Goal: Task Accomplishment & Management: Manage account settings

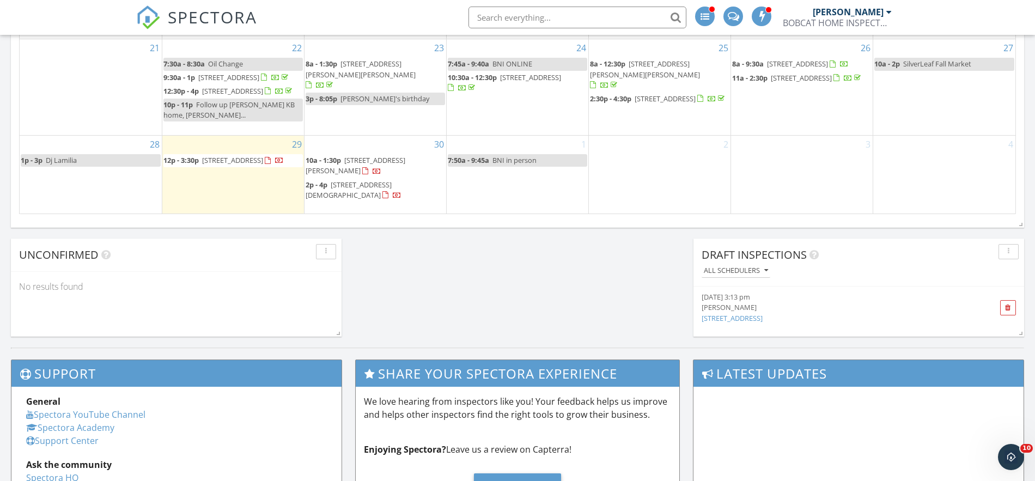
scroll to position [876, 0]
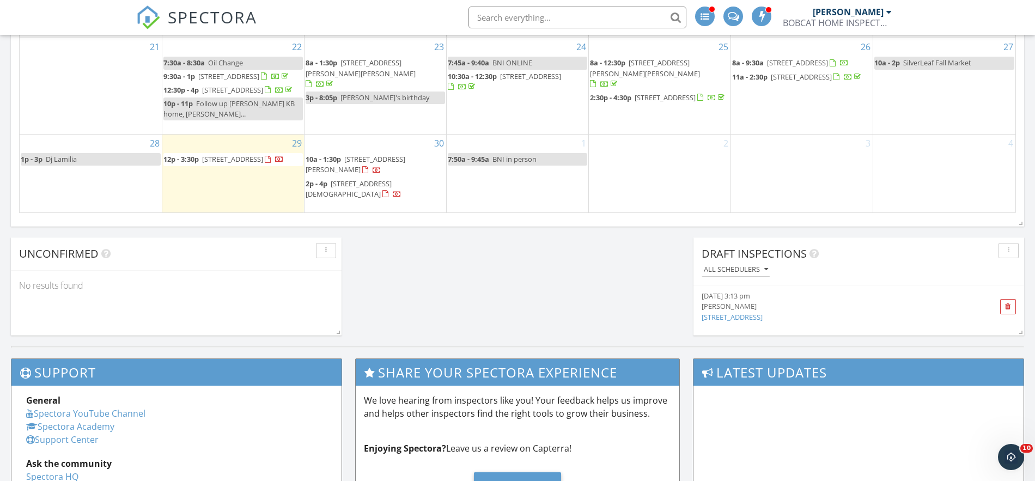
click at [525, 190] on div "1 7:50a - 9:45a BNI in person" at bounding box center [518, 173] width 142 height 77
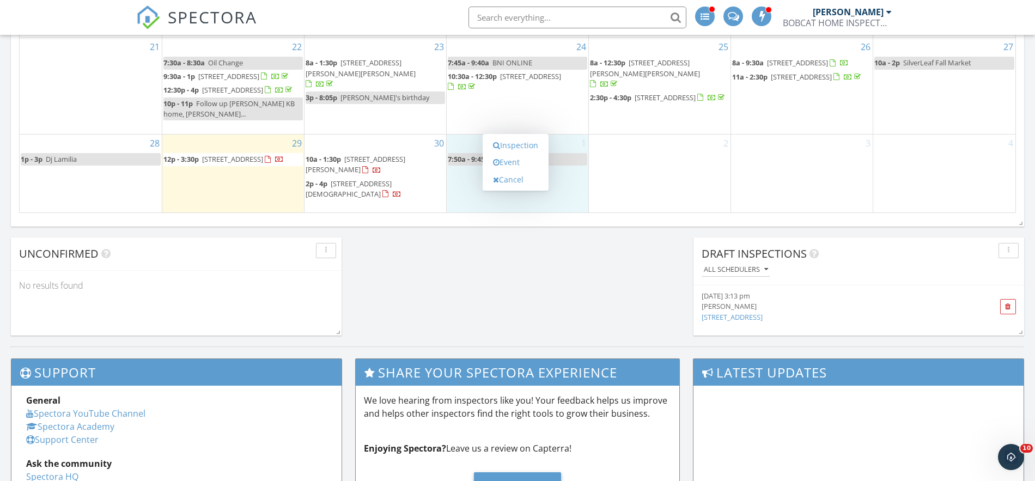
click at [525, 190] on div "Inspection Event Cancel" at bounding box center [516, 162] width 66 height 57
click at [522, 147] on link "Inspection" at bounding box center [516, 145] width 56 height 17
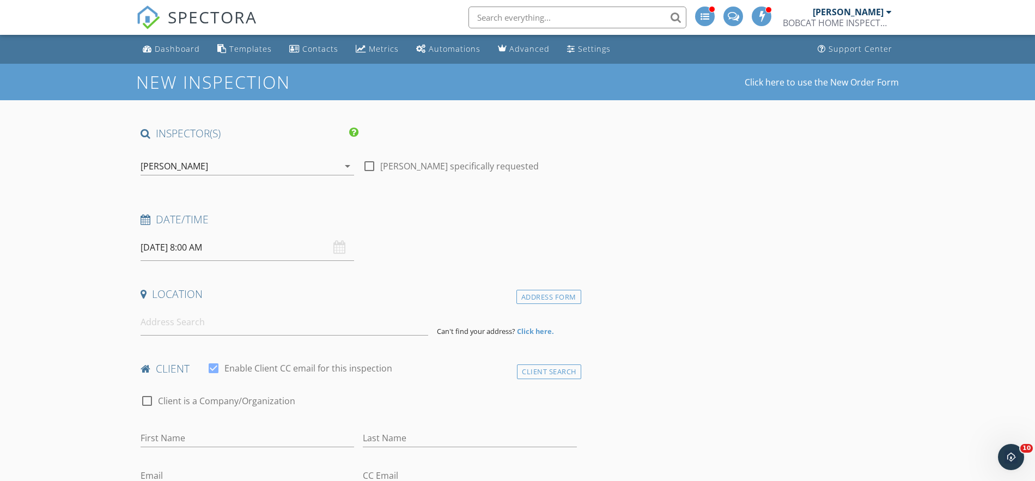
click at [283, 250] on input "10/01/2025 8:00 AM" at bounding box center [248, 247] width 214 height 27
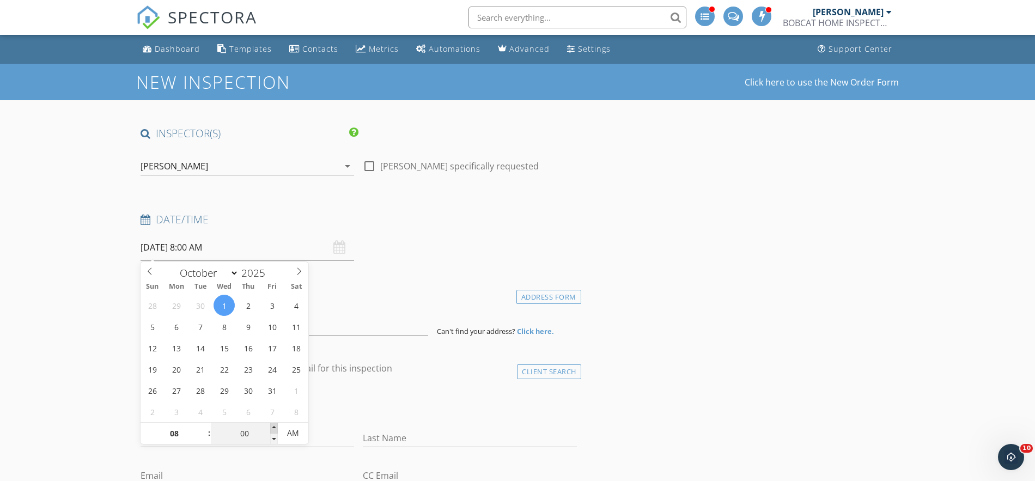
type input "05"
type input "10/01/2025 8:05 AM"
click at [273, 427] on span at bounding box center [274, 428] width 8 height 11
type input "10"
type input "10/01/2025 8:10 AM"
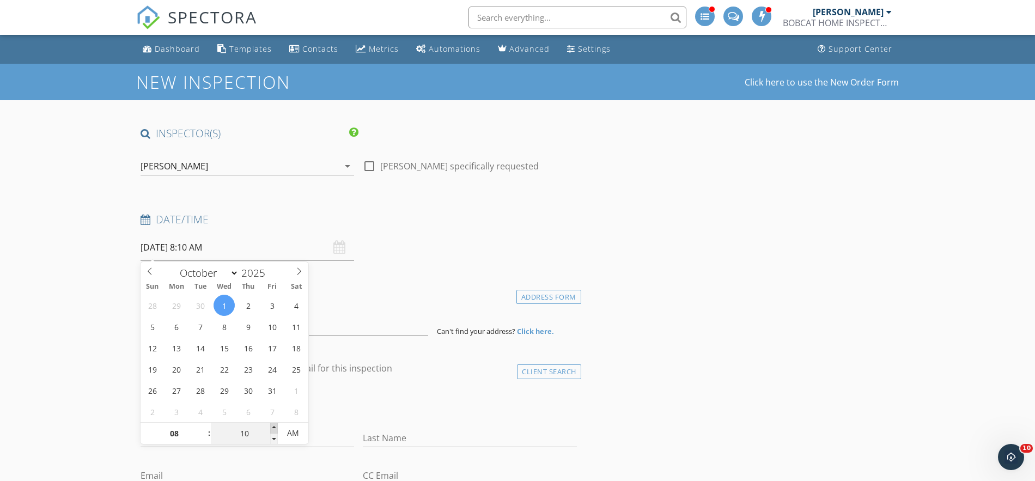
click at [273, 428] on span at bounding box center [274, 428] width 8 height 11
type input "05"
type input "10/01/2025 8:05 AM"
click at [274, 436] on span at bounding box center [274, 439] width 8 height 11
type input "00"
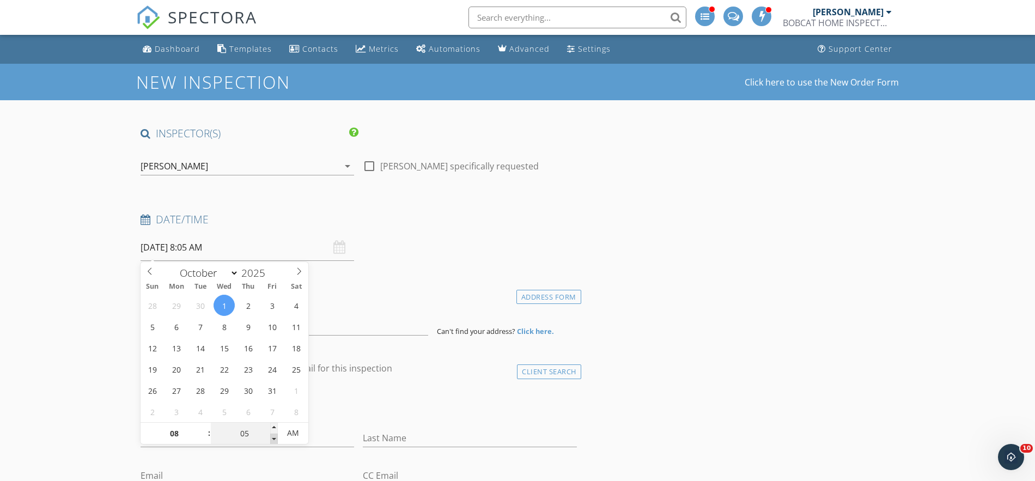
type input "10/01/2025 8:00 AM"
click at [274, 436] on span at bounding box center [274, 439] width 8 height 11
type input "09"
type input "10/01/2025 9:00 AM"
click at [201, 427] on span at bounding box center [204, 428] width 8 height 11
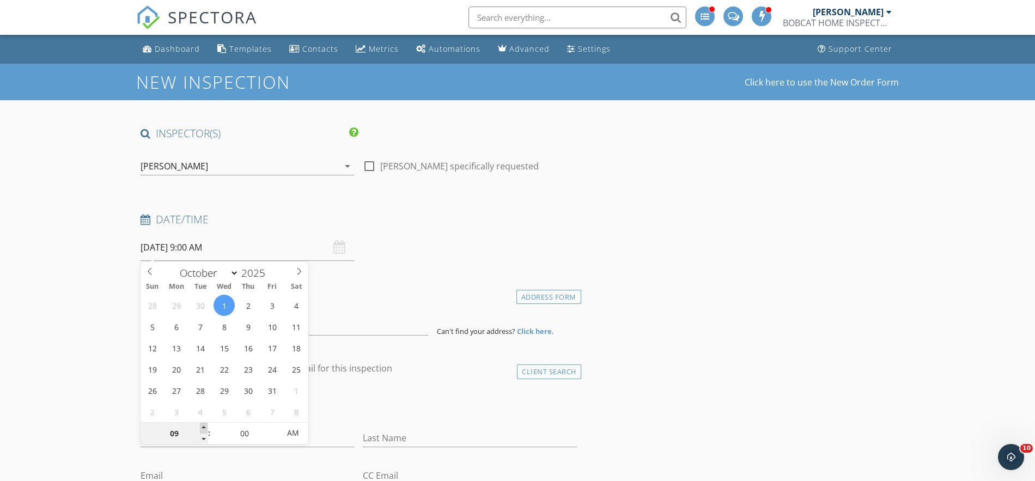
type input "10"
type input "10/01/2025 10:00 AM"
click at [201, 427] on span at bounding box center [204, 428] width 8 height 11
type input "11"
type input "10/01/2025 11:00 AM"
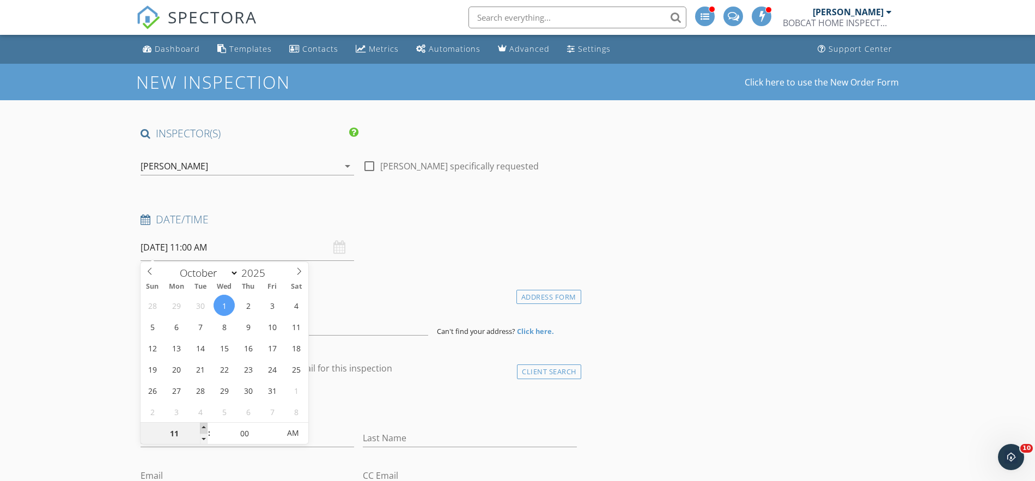
click at [201, 427] on span at bounding box center [204, 428] width 8 height 11
click at [419, 311] on input at bounding box center [285, 322] width 288 height 27
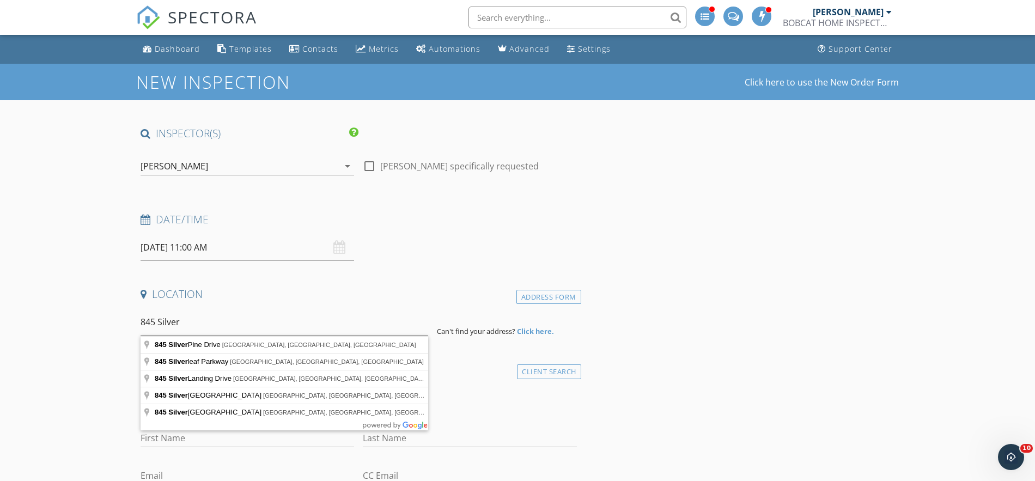
type input "845 Silver Pine Drive, St. Augustine, FL, USA"
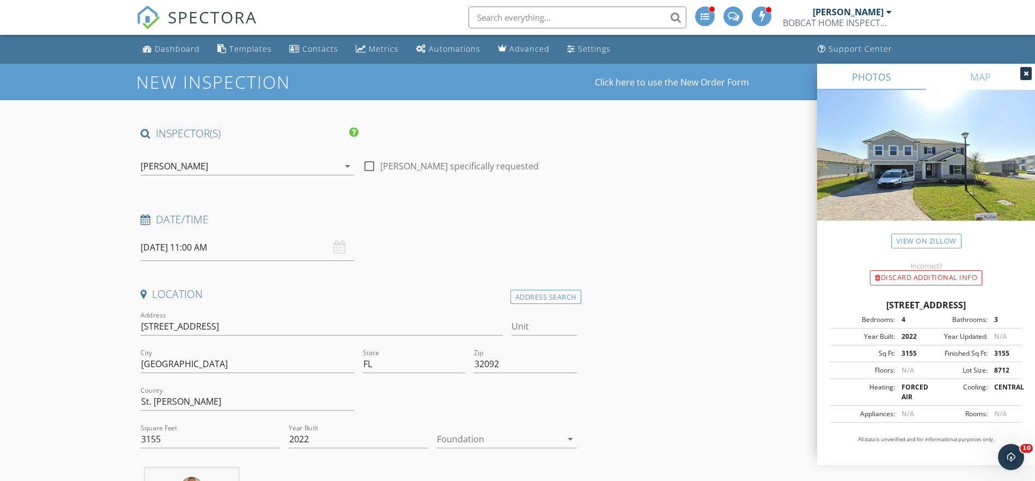
scroll to position [160, 0]
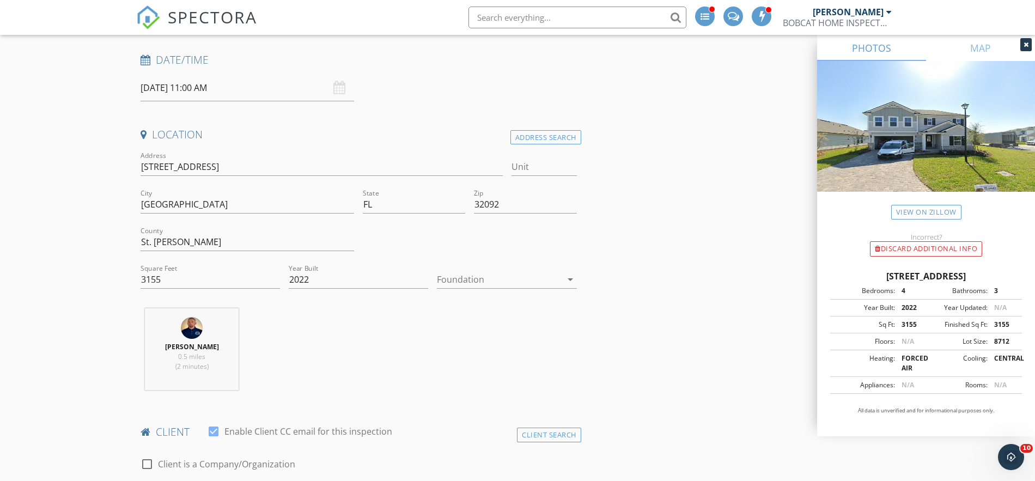
click at [509, 282] on div at bounding box center [499, 279] width 124 height 17
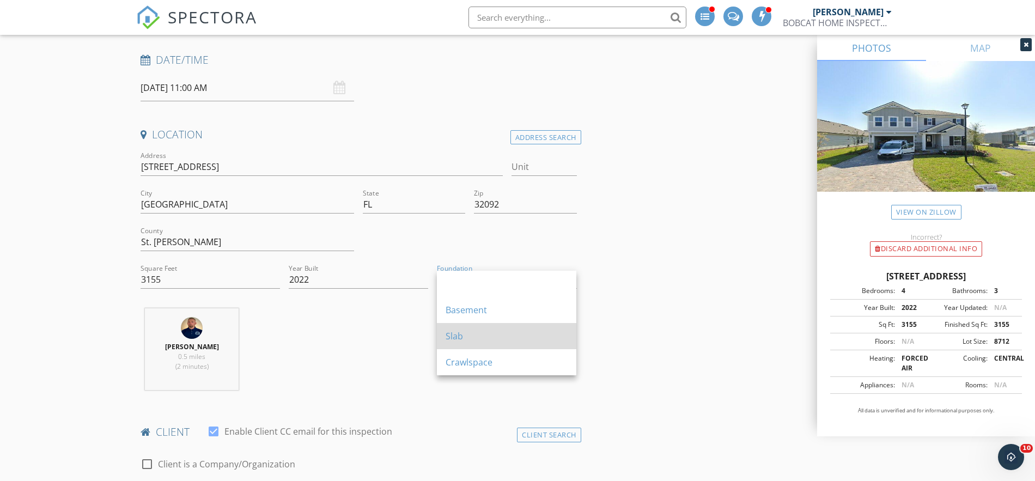
click at [490, 331] on div "Slab" at bounding box center [507, 336] width 122 height 13
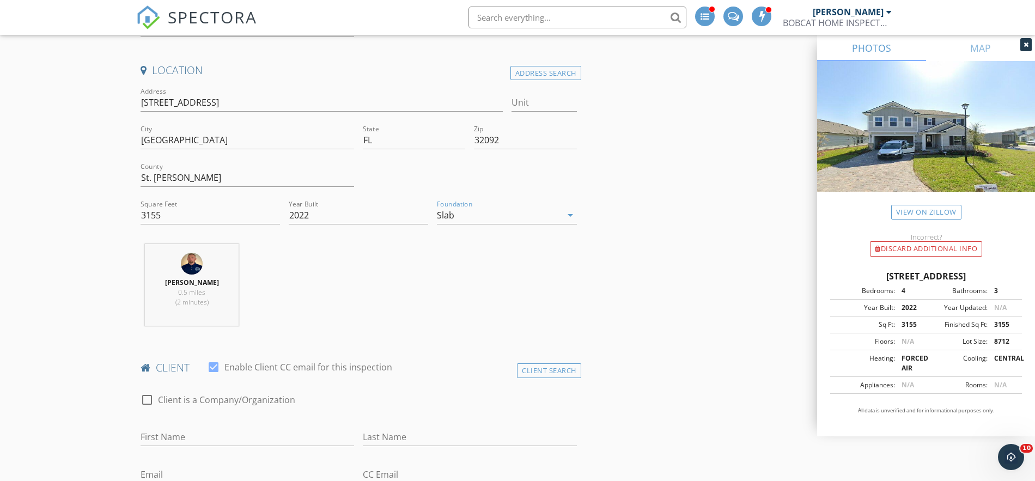
scroll to position [256, 0]
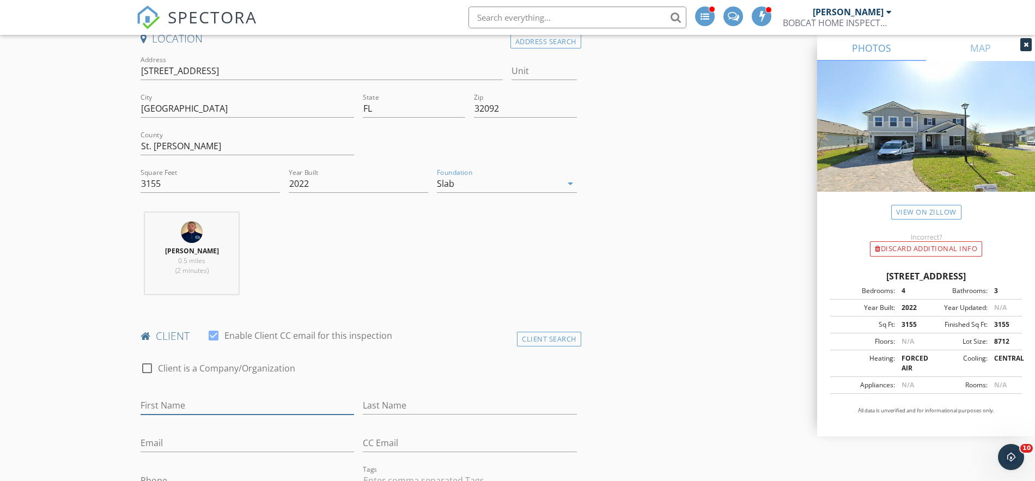
click at [168, 402] on input "First Name" at bounding box center [248, 406] width 214 height 18
type input "Grant"
click at [381, 407] on input "Last Name" at bounding box center [470, 406] width 214 height 18
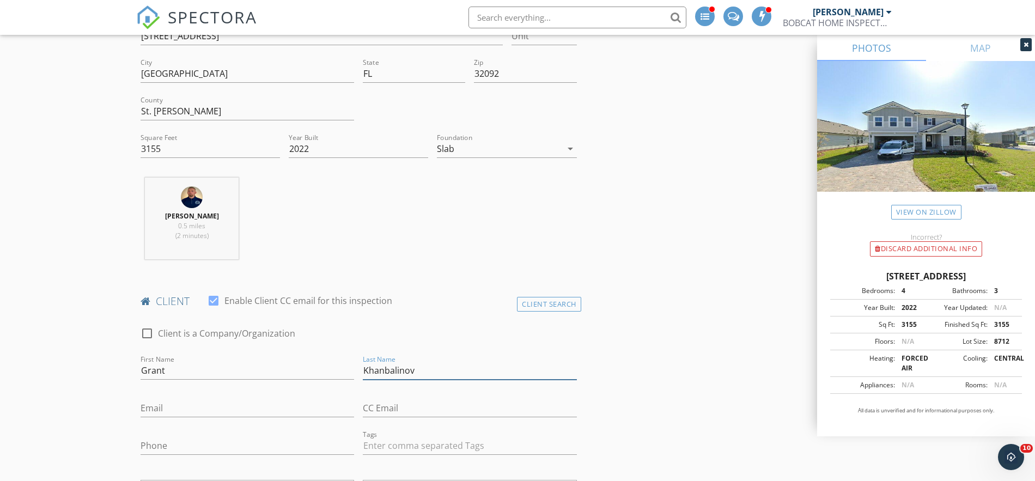
scroll to position [315, 0]
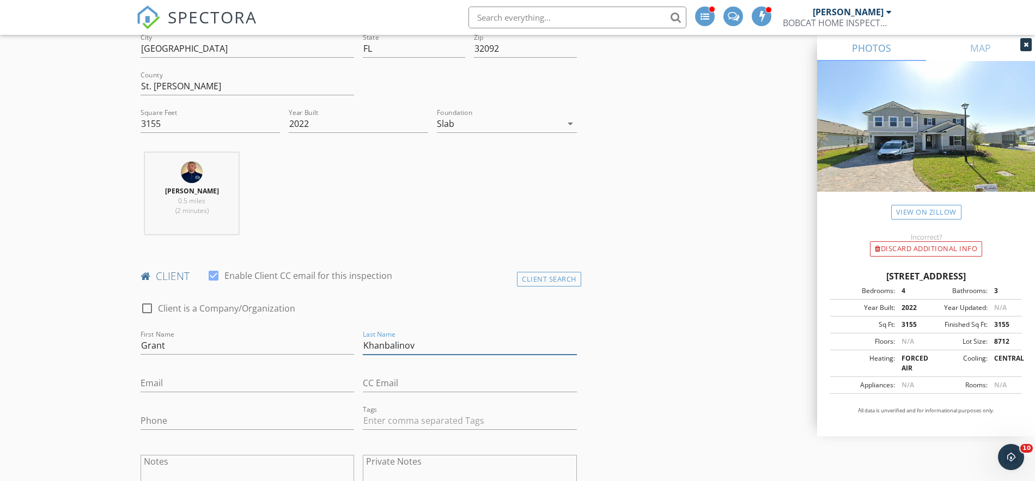
type input "Khanbalinov"
click at [187, 381] on input "Email" at bounding box center [248, 383] width 214 height 18
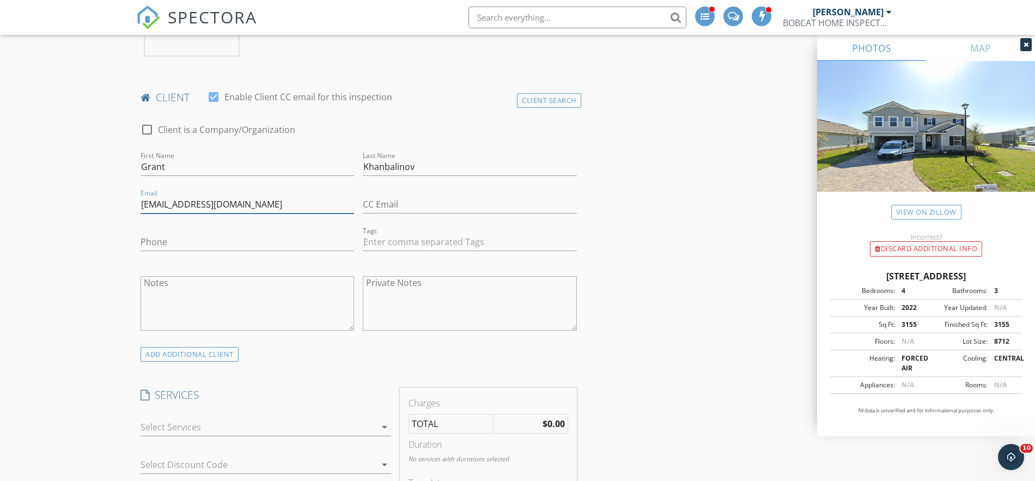
scroll to position [508, 0]
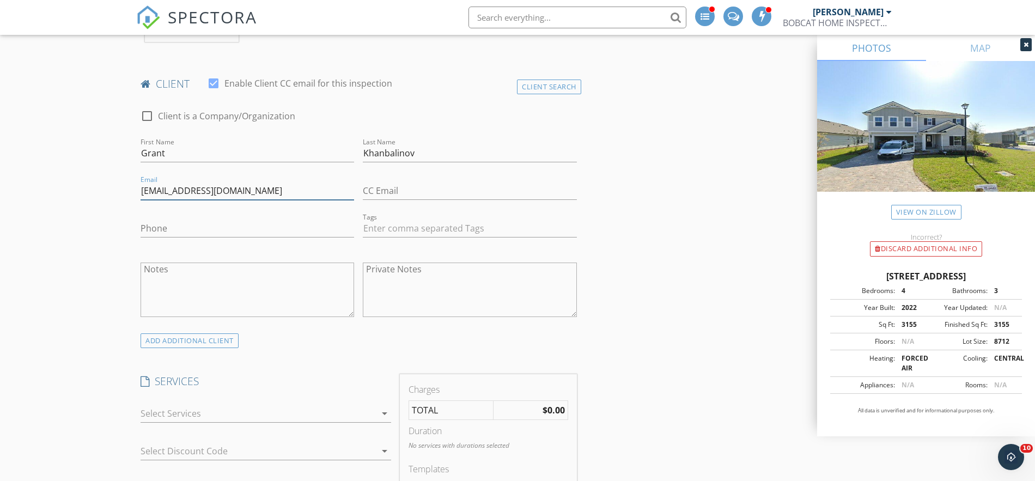
type input "[EMAIL_ADDRESS][DOMAIN_NAME]"
click at [231, 232] on input "Phone" at bounding box center [248, 229] width 214 height 18
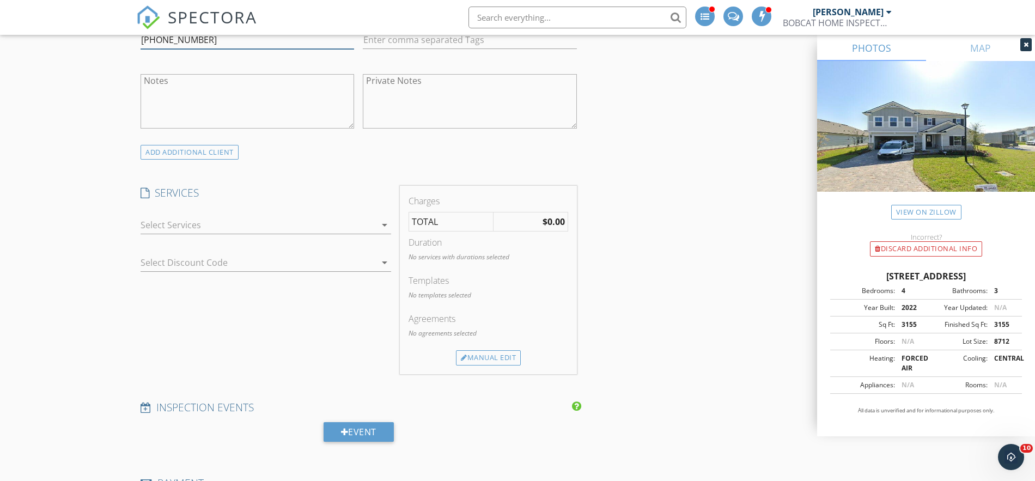
type input "[PHONE_NUMBER]"
click at [247, 230] on div at bounding box center [258, 224] width 235 height 17
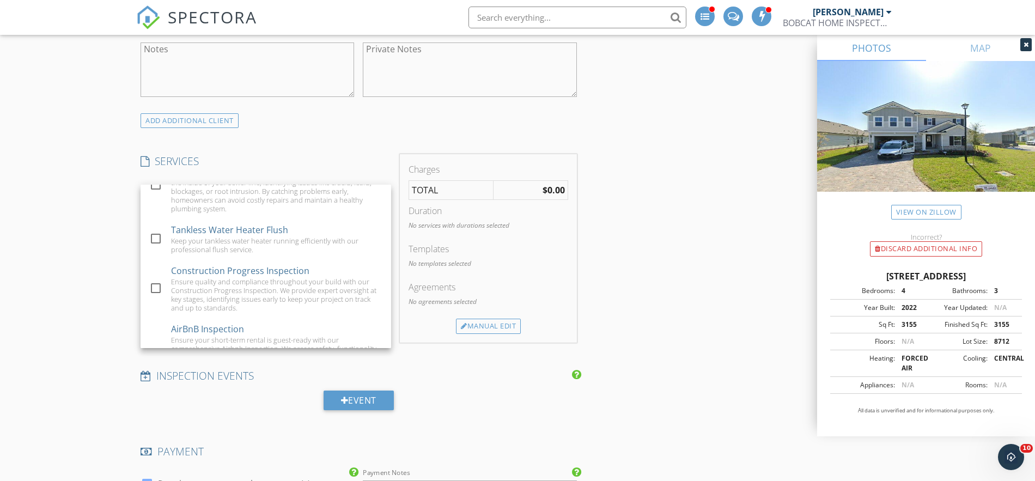
scroll to position [153, 0]
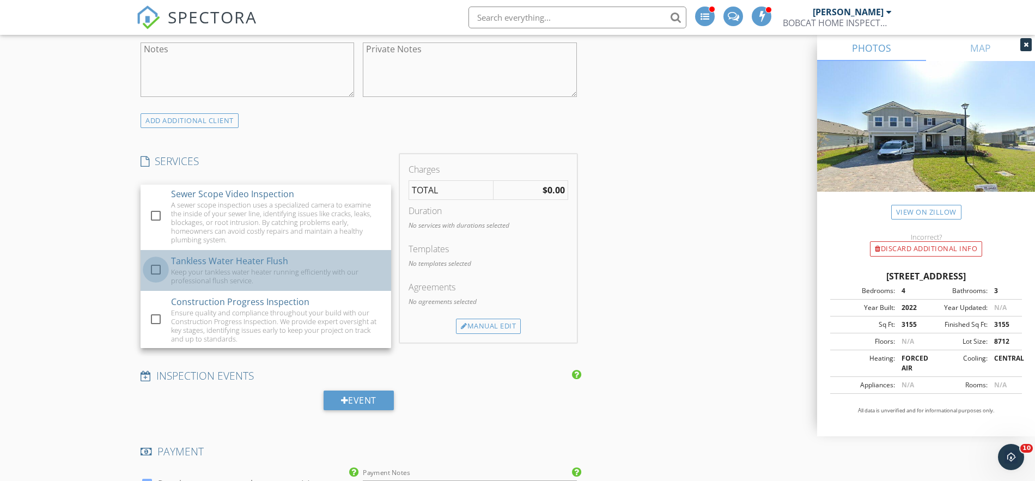
click at [159, 270] on div at bounding box center [156, 269] width 19 height 19
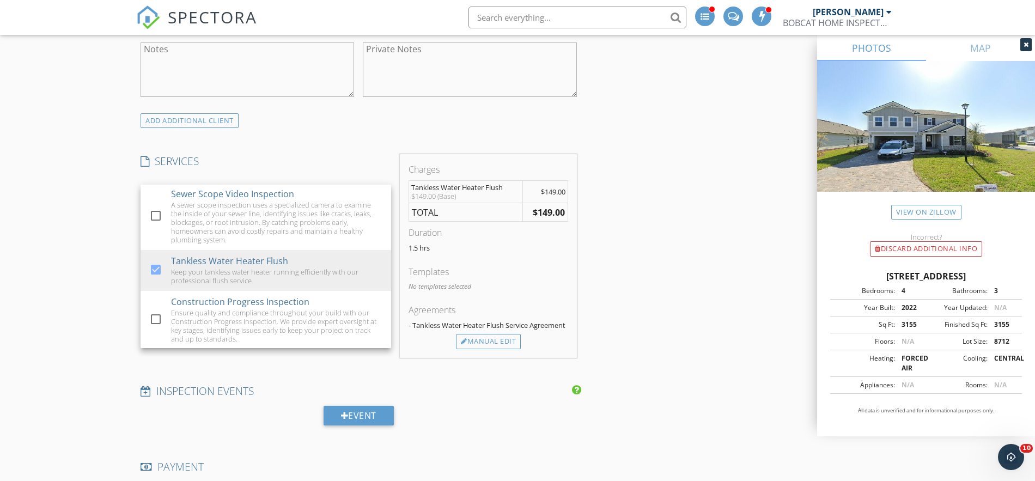
click at [676, 285] on div "INSPECTOR(S) check_box Tom Kanaporis PRIMARY Tom Kanaporis arrow_drop_down chec…" at bounding box center [517, 355] width 763 height 1914
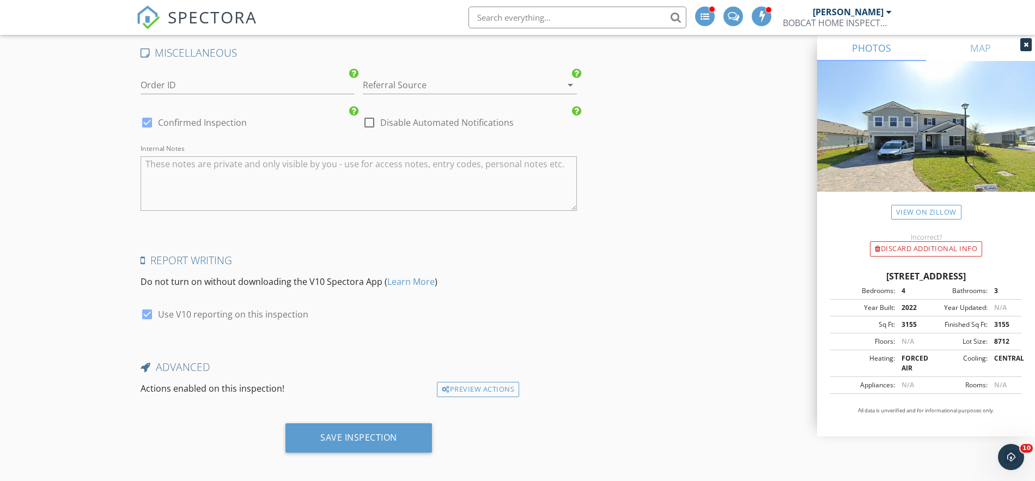
scroll to position [1586, 0]
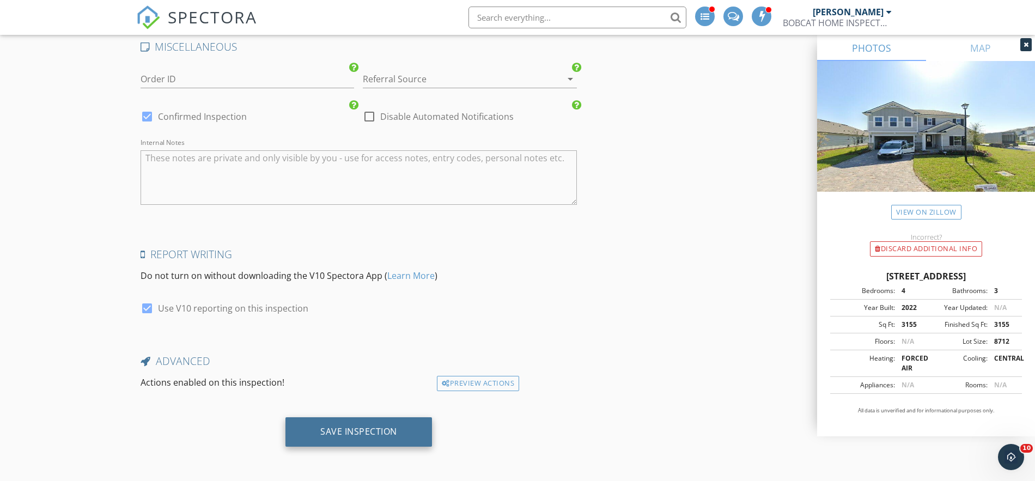
click at [378, 433] on div "Save Inspection" at bounding box center [358, 431] width 77 height 11
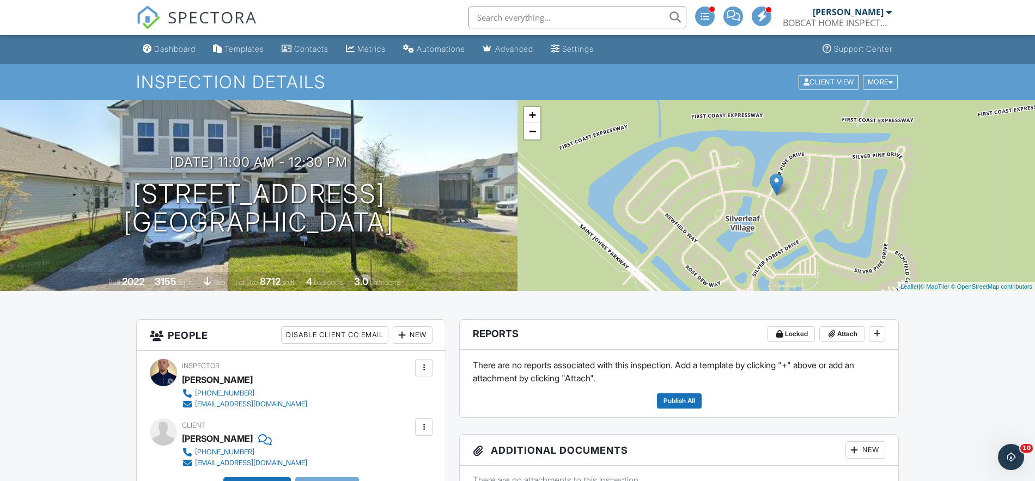
click at [203, 21] on span "SPECTORA" at bounding box center [212, 16] width 89 height 23
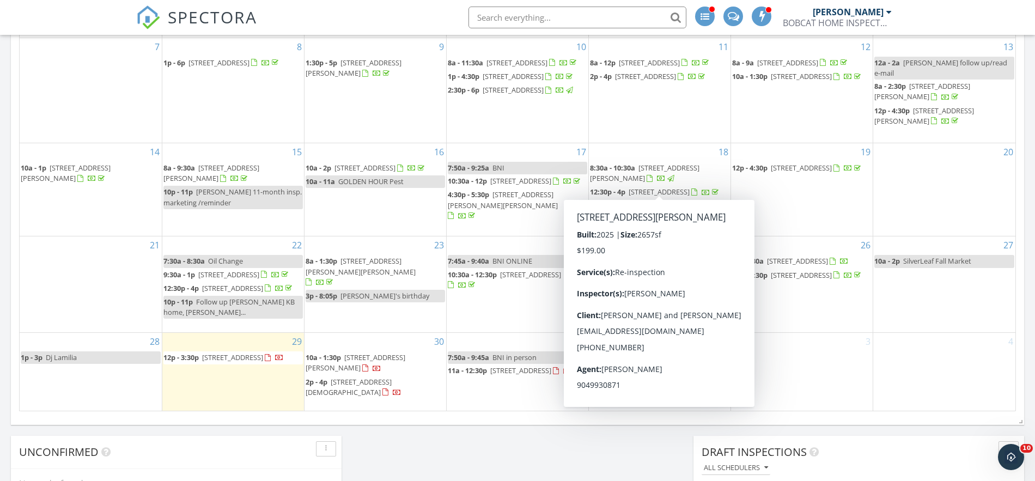
scroll to position [677, 0]
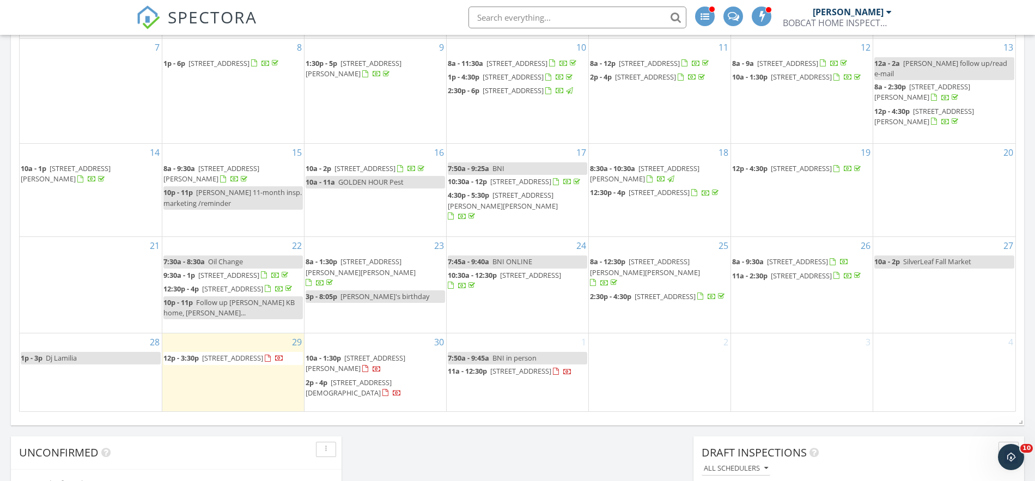
click at [490, 376] on span "845 Silver Pine Dr, St. Augustine 32092" at bounding box center [520, 371] width 61 height 10
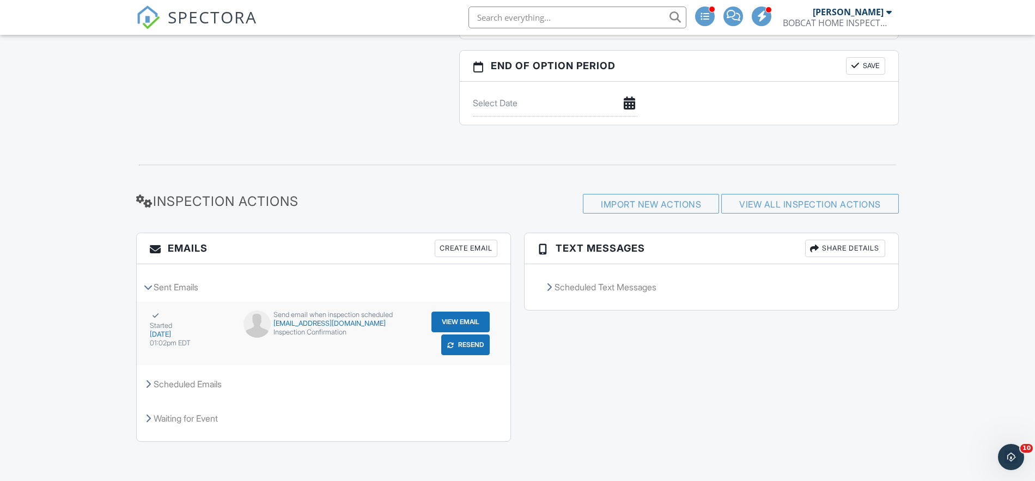
click at [441, 323] on button "View Email" at bounding box center [461, 322] width 58 height 21
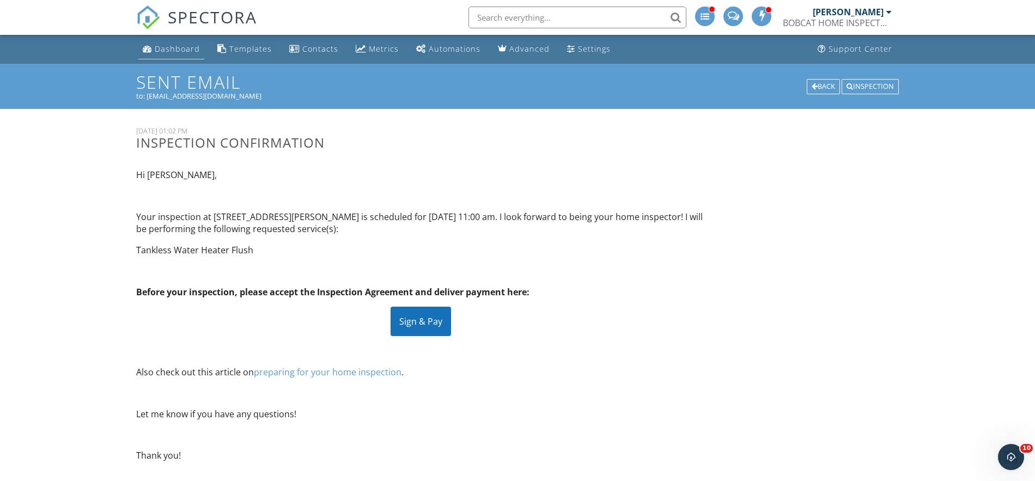
click at [165, 47] on div "Dashboard" at bounding box center [177, 49] width 45 height 10
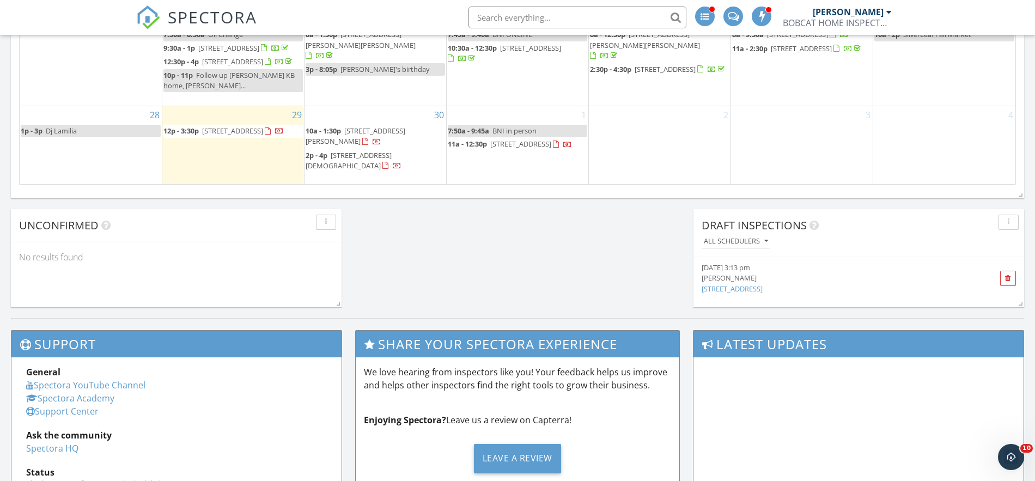
scroll to position [880, 0]
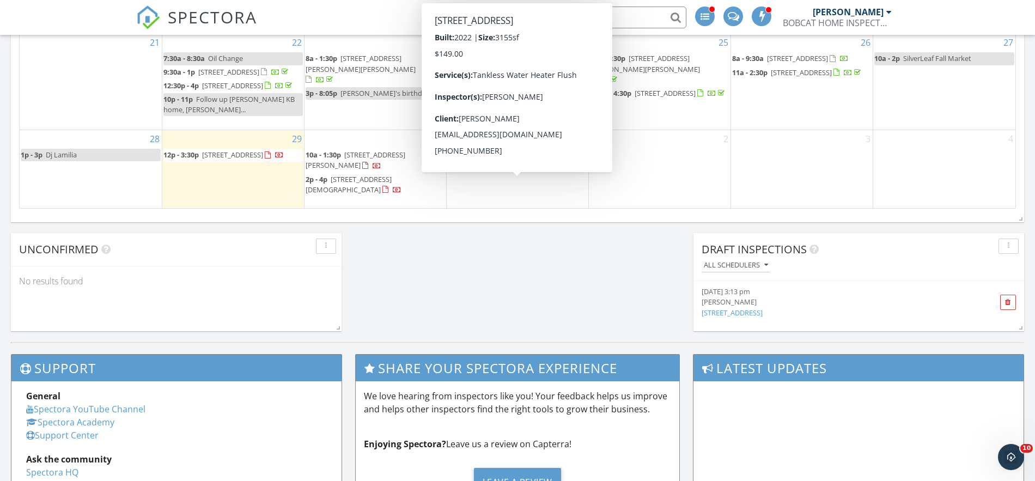
click at [490, 173] on span "845 Silver Pine Dr, St. Augustine 32092" at bounding box center [520, 168] width 61 height 10
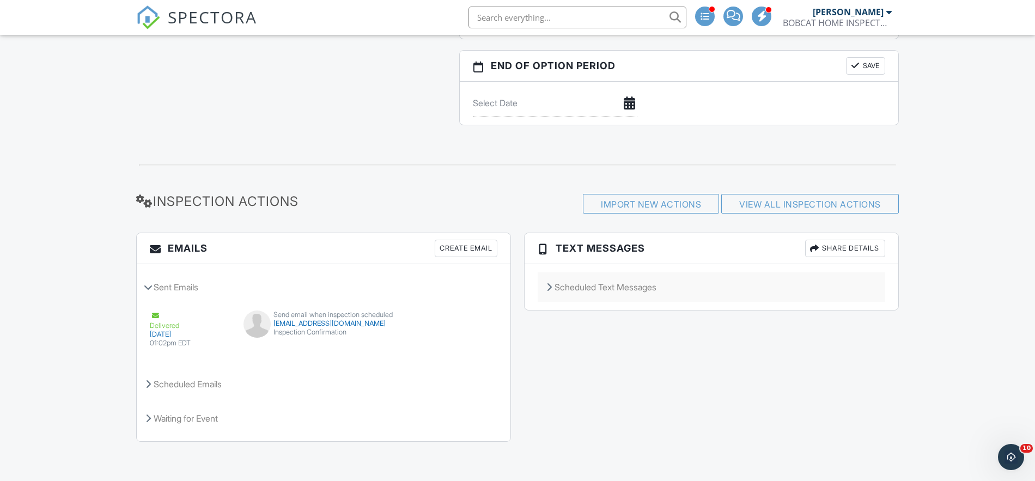
click at [623, 284] on div "Scheduled Text Messages" at bounding box center [712, 286] width 348 height 29
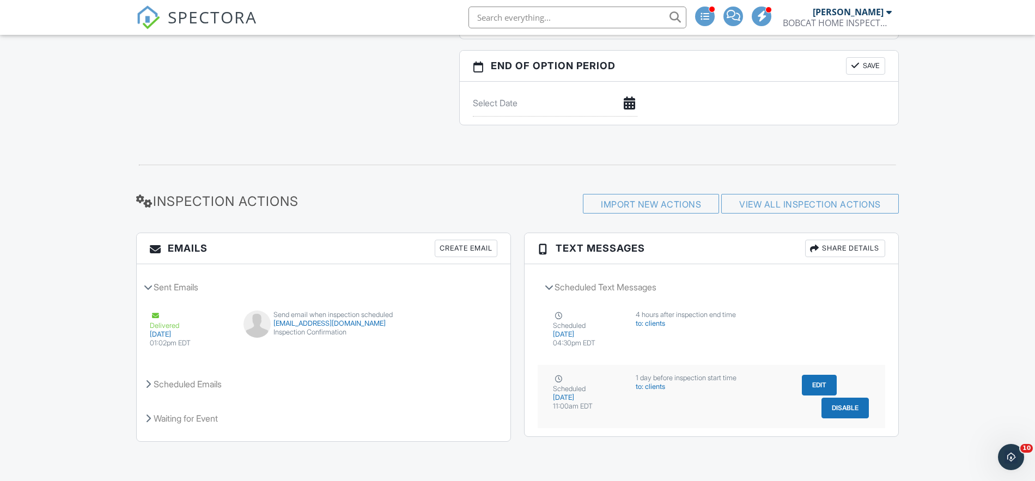
click at [816, 387] on button "Edit" at bounding box center [819, 385] width 35 height 21
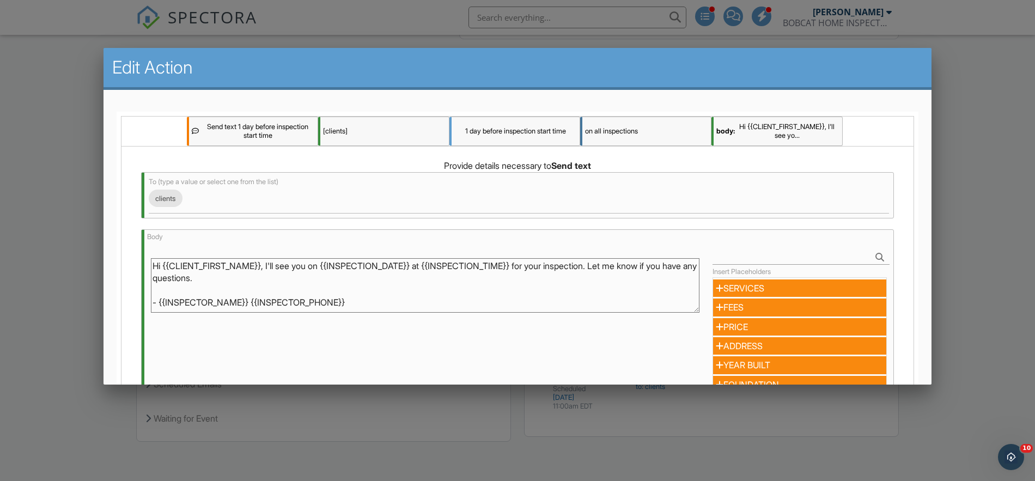
click at [605, 267] on textarea "Hi {{CLIENT_FIRST_NAME}}, I'll see you on {{INSPECTION_DATE}} at {{INSPECTION_T…" at bounding box center [425, 285] width 549 height 54
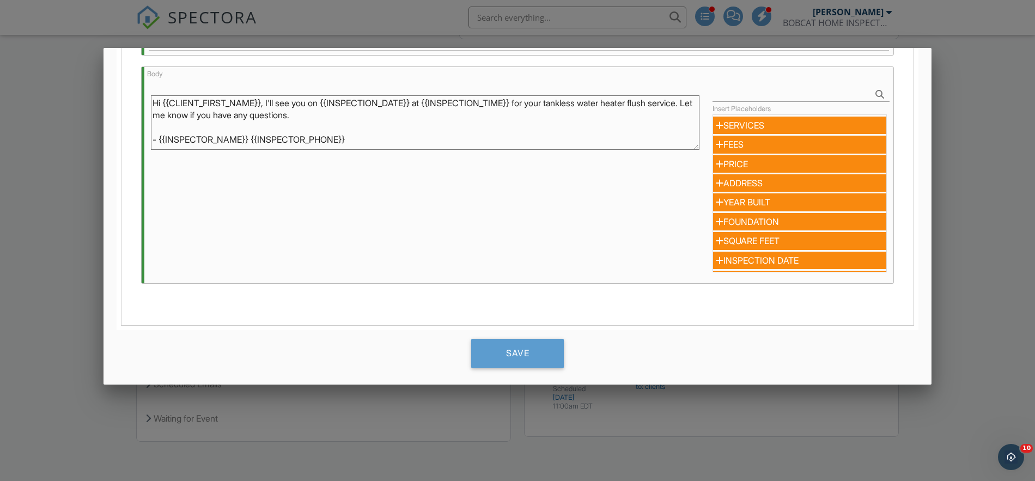
scroll to position [185, 0]
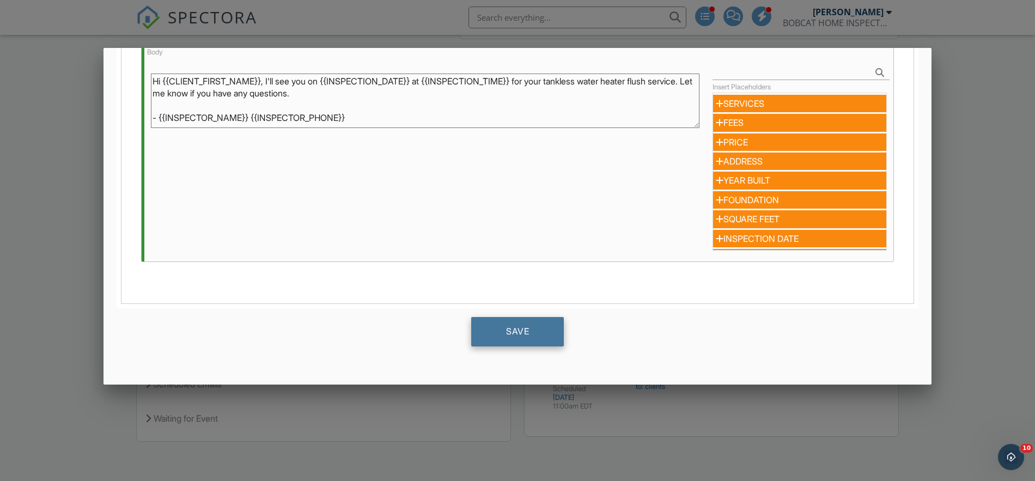
type textarea "Hi {{CLIENT_FIRST_NAME}}, I'll see you on {{INSPECTION_DATE}} at {{INSPECTION_T…"
click at [541, 332] on div "Save" at bounding box center [517, 331] width 93 height 29
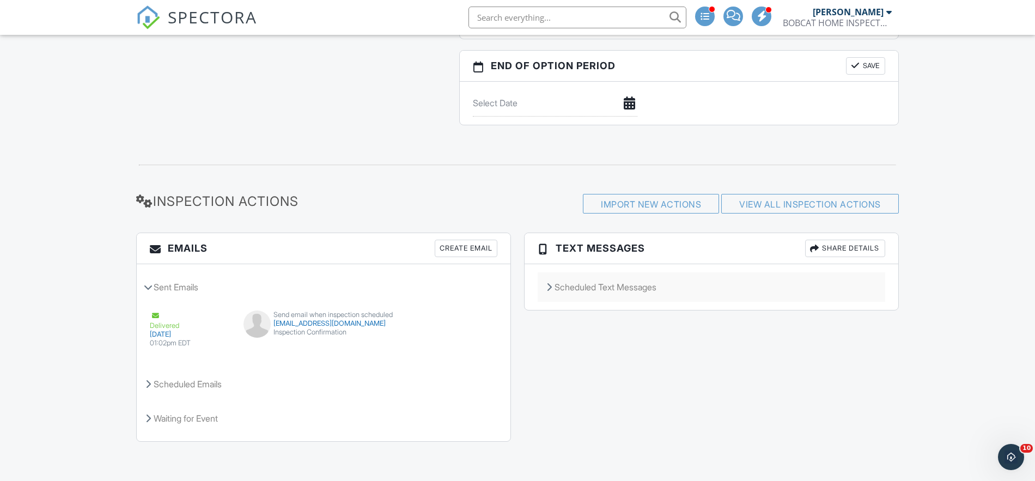
click at [553, 288] on div "Scheduled Text Messages" at bounding box center [712, 286] width 348 height 29
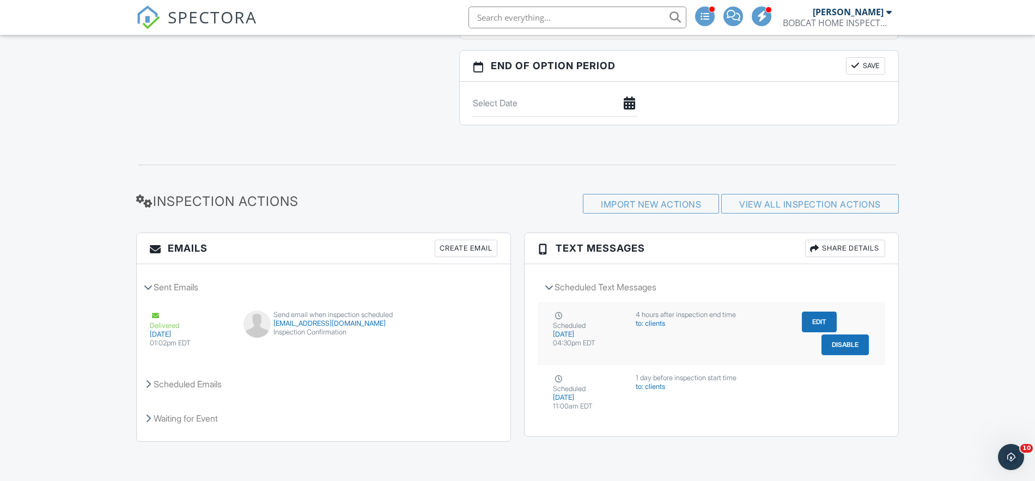
click at [817, 323] on button "Edit" at bounding box center [819, 322] width 35 height 21
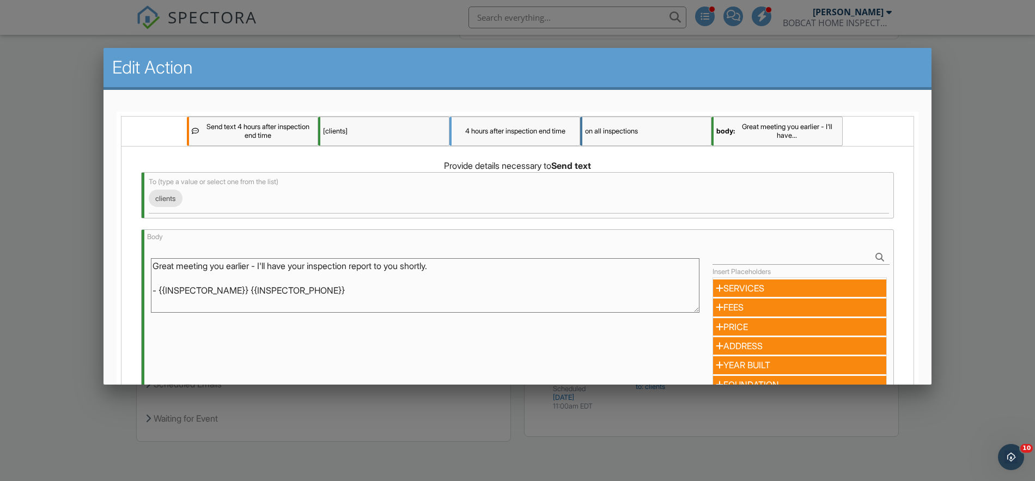
click at [20, 166] on div at bounding box center [517, 247] width 1035 height 602
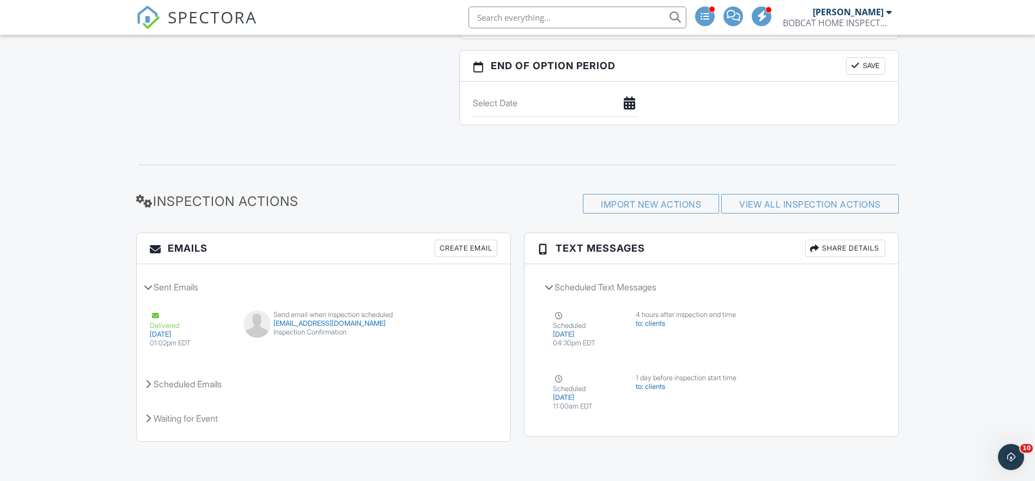
click at [838, 343] on button "Disable" at bounding box center [845, 345] width 47 height 21
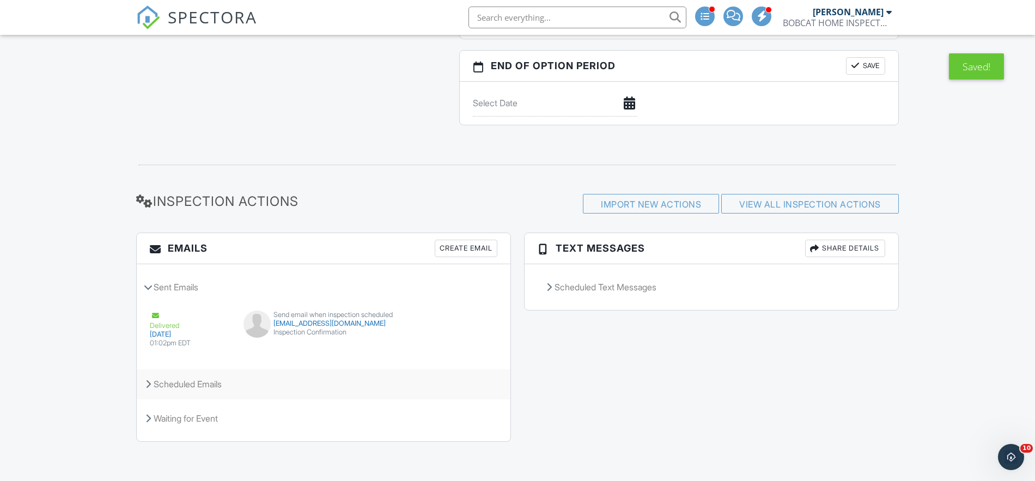
click at [192, 378] on div "Scheduled Emails" at bounding box center [324, 383] width 374 height 29
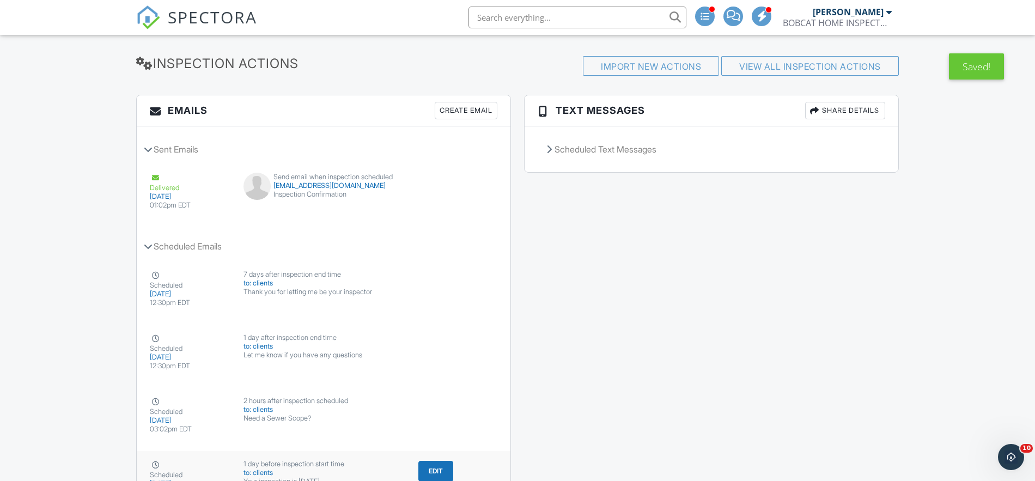
scroll to position [1393, 0]
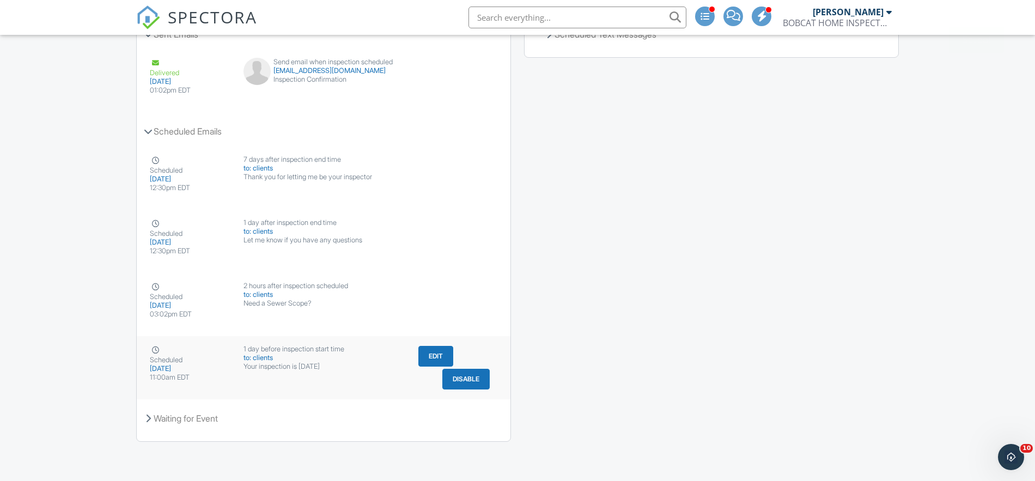
click at [431, 359] on button "Edit" at bounding box center [435, 356] width 35 height 21
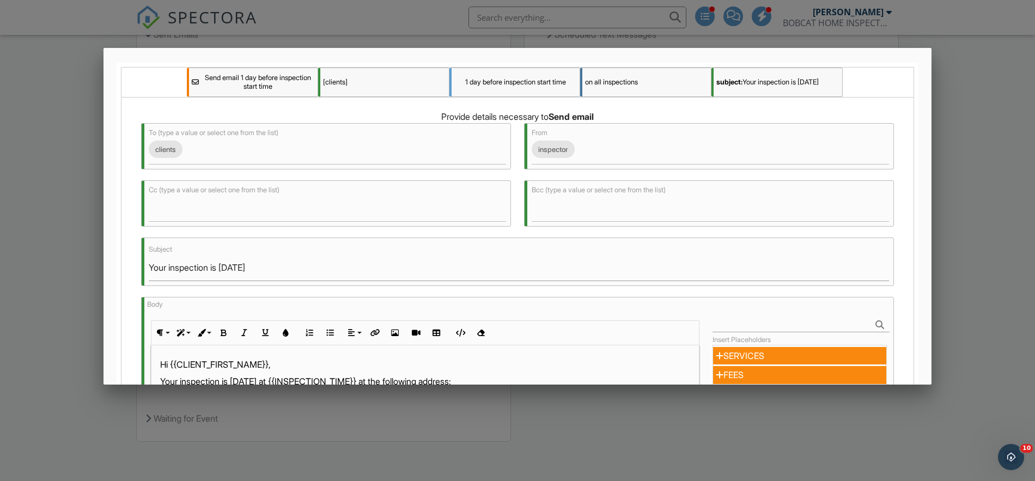
scroll to position [162, 0]
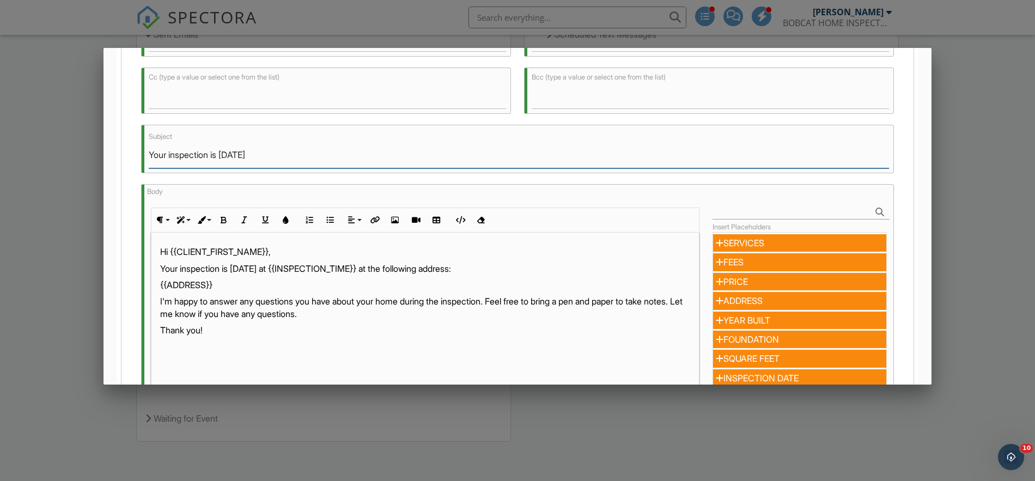
click at [212, 153] on input "Your inspection is tomorrow" at bounding box center [519, 155] width 740 height 27
type input "Your tankless water heater flush service is [DATE]"
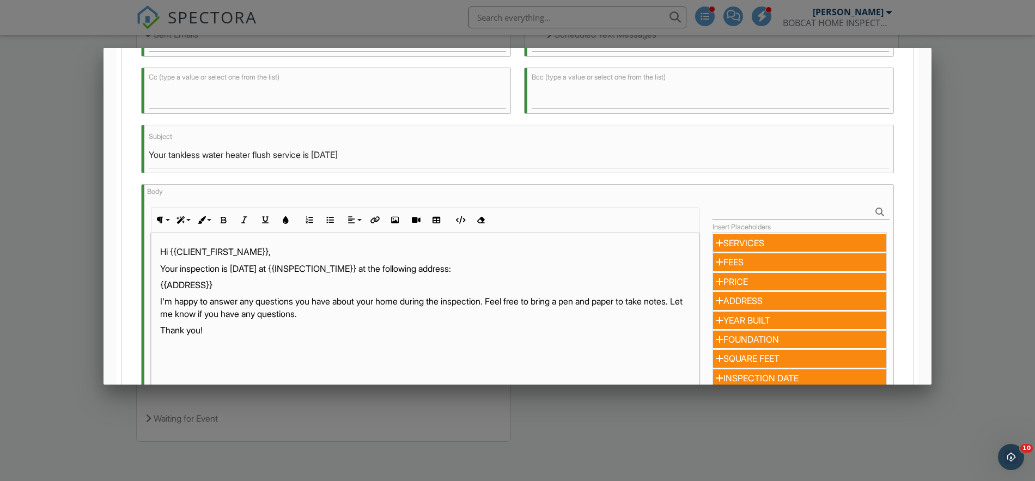
click at [222, 268] on p "Your inspection is tomorrow at {{INSPECTION_TIME}} at the following address:" at bounding box center [425, 269] width 530 height 12
click at [301, 303] on p "I'm happy to answer any questions you have about your home during the inspectio…" at bounding box center [425, 307] width 530 height 25
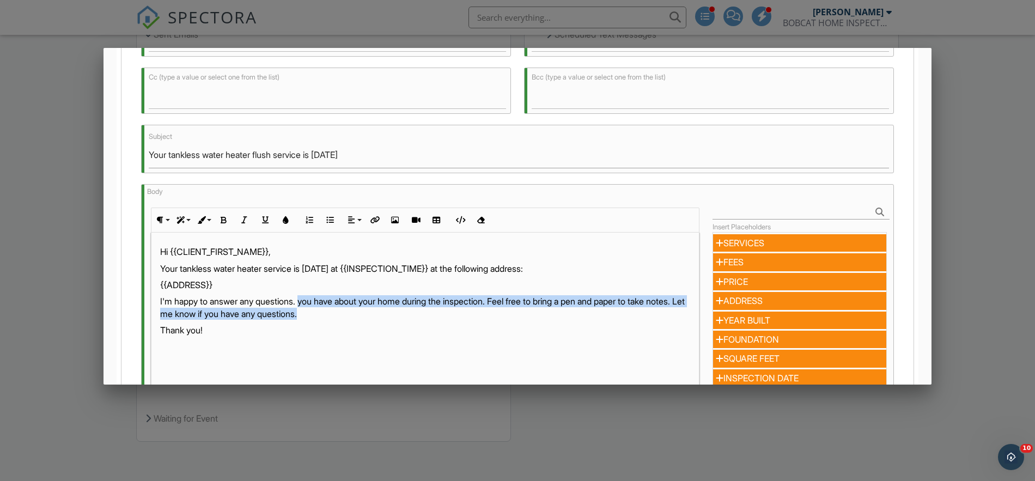
drag, startPoint x: 308, startPoint y: 301, endPoint x: 355, endPoint y: 315, distance: 49.5
click at [355, 315] on p "I'm happy to answer any questions. you have about your home during the inspecti…" at bounding box center [425, 307] width 530 height 25
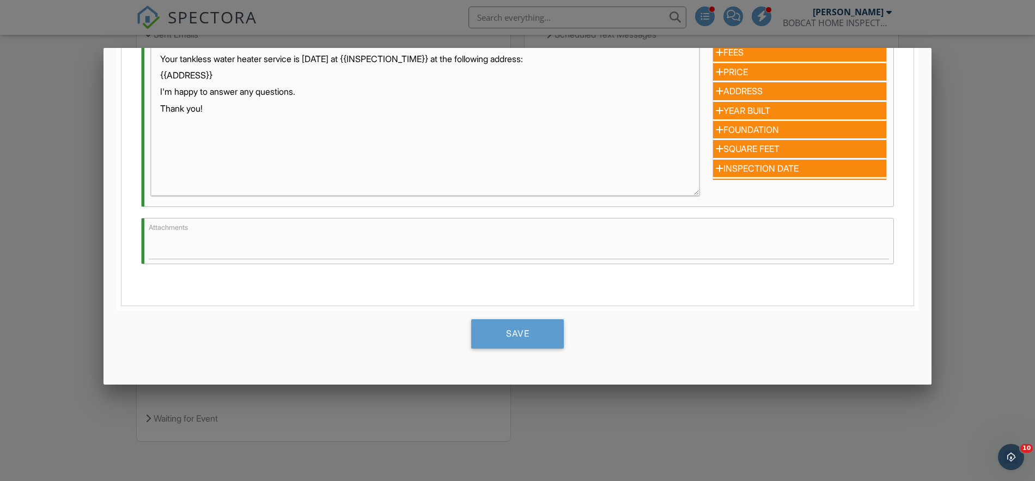
scroll to position [374, 0]
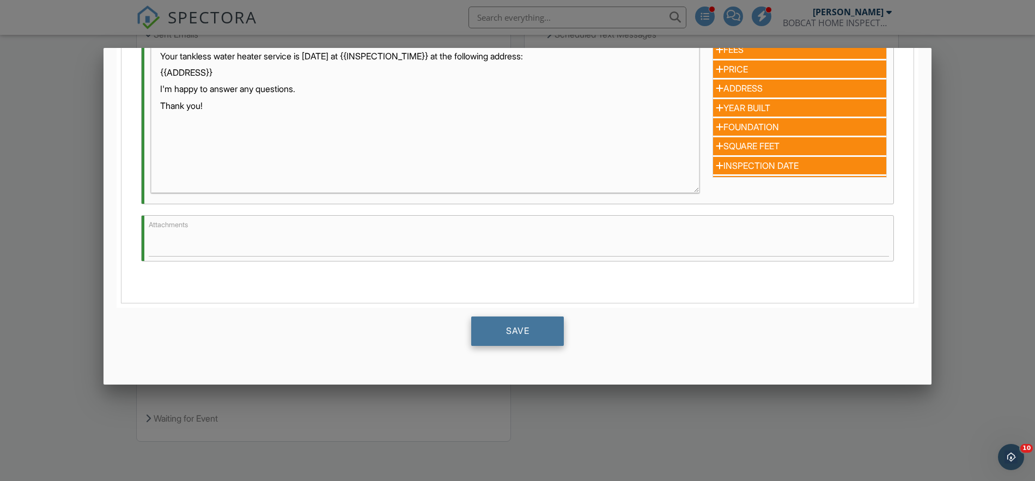
click at [518, 335] on div "Save" at bounding box center [517, 331] width 93 height 29
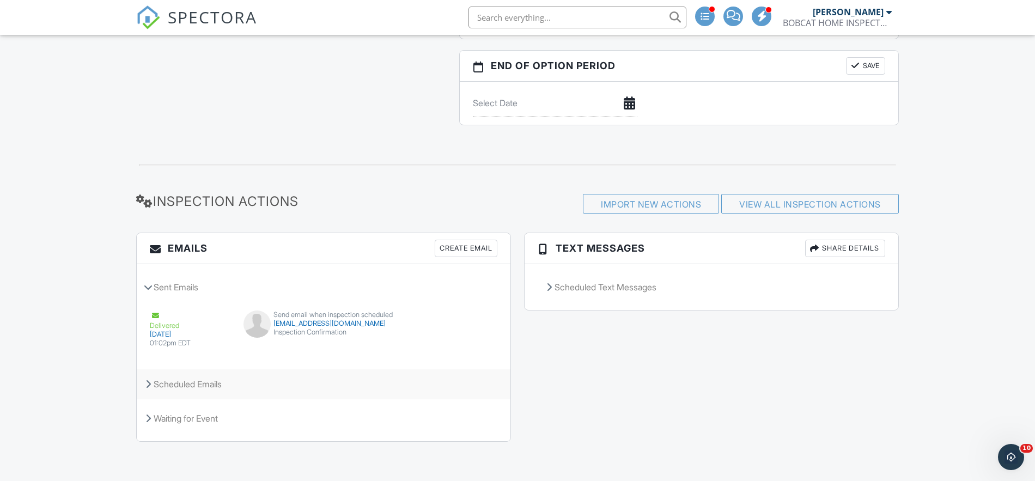
click at [175, 390] on div "Scheduled Emails" at bounding box center [324, 383] width 374 height 29
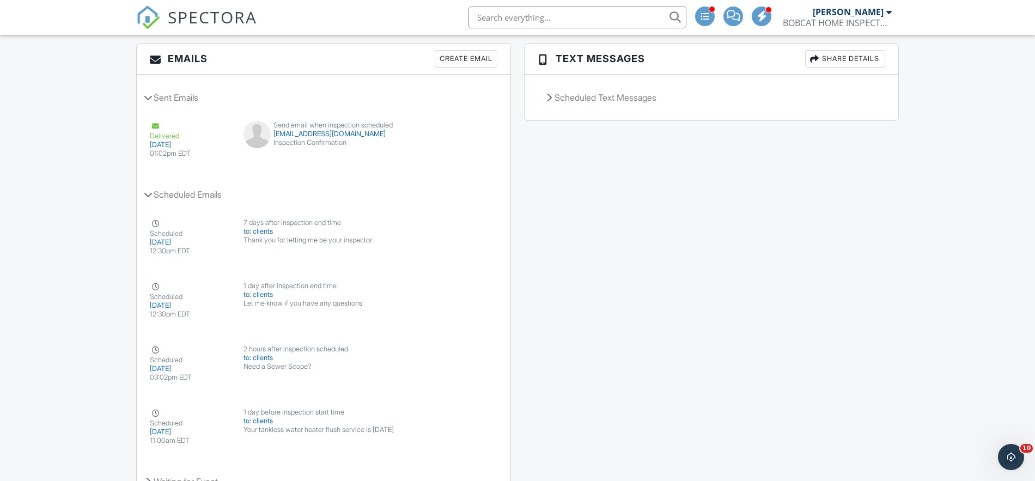
scroll to position [1332, 0]
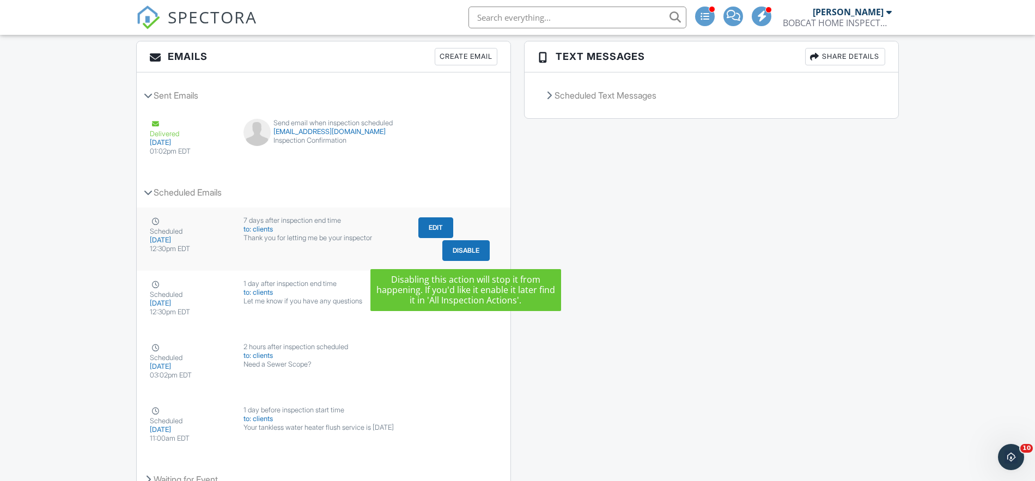
click at [460, 257] on button "Disable" at bounding box center [465, 250] width 47 height 21
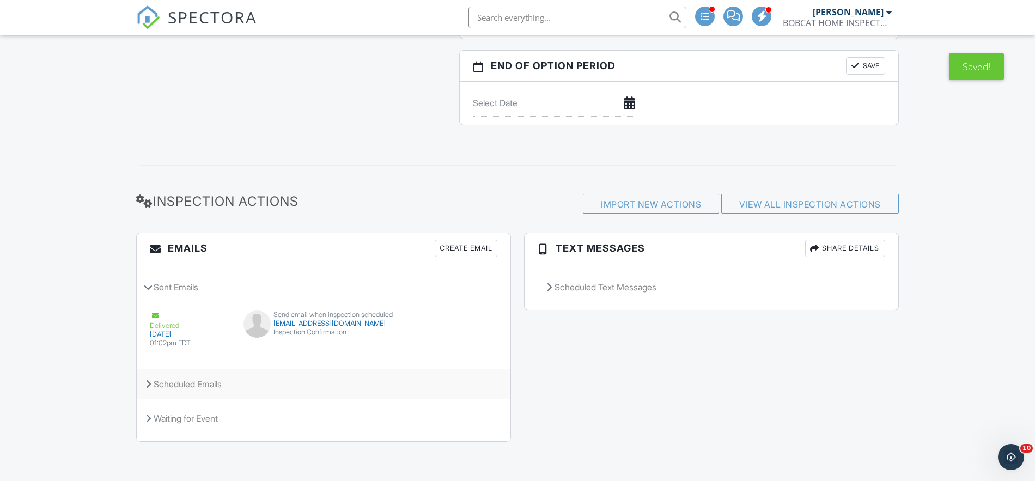
click at [206, 381] on div "Scheduled Emails" at bounding box center [324, 383] width 374 height 29
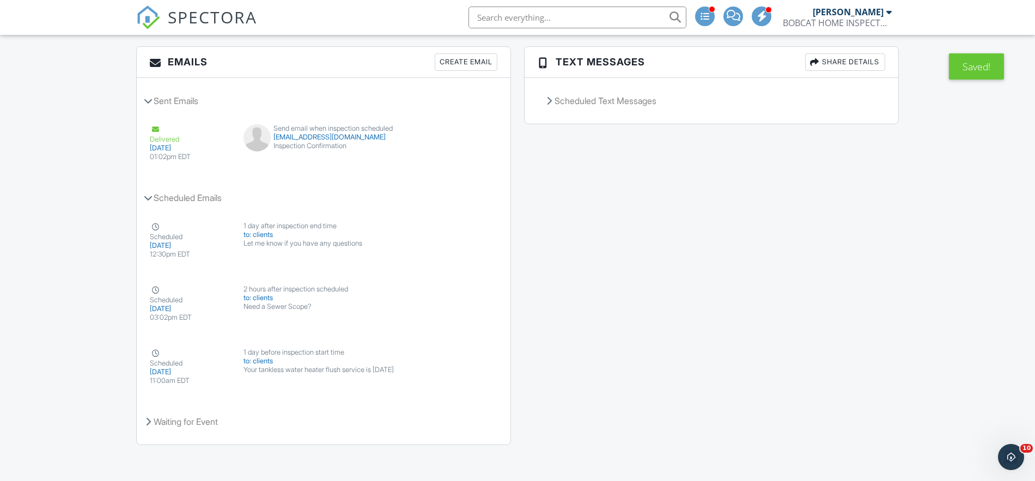
scroll to position [1330, 0]
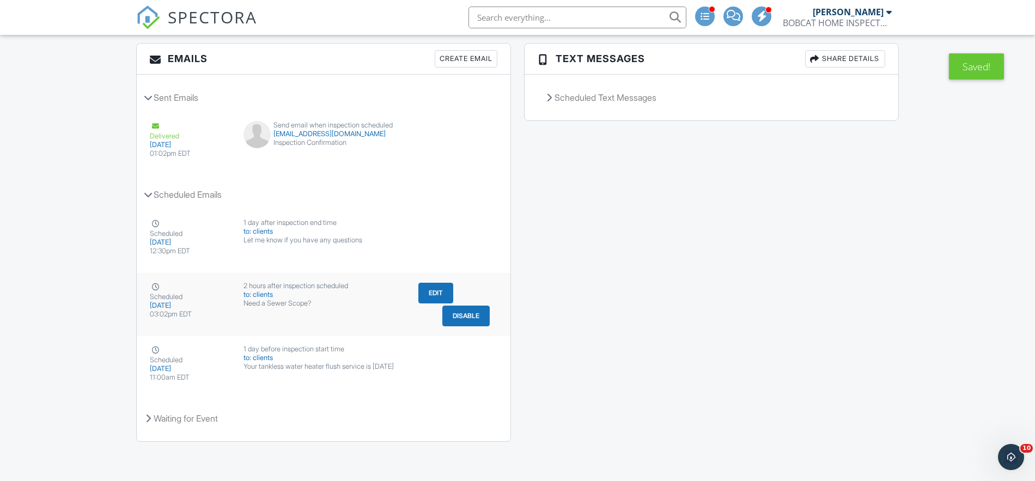
click at [442, 297] on button "Edit" at bounding box center [435, 293] width 35 height 21
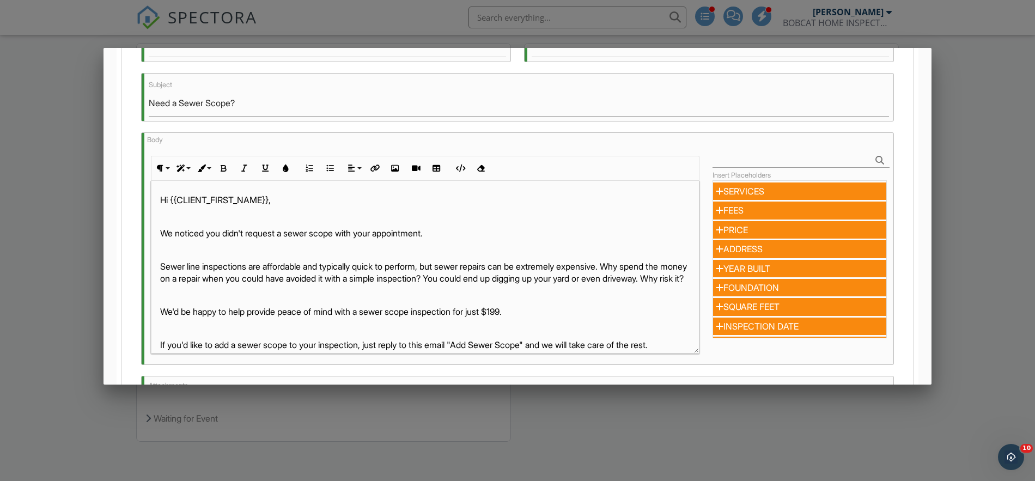
scroll to position [0, 0]
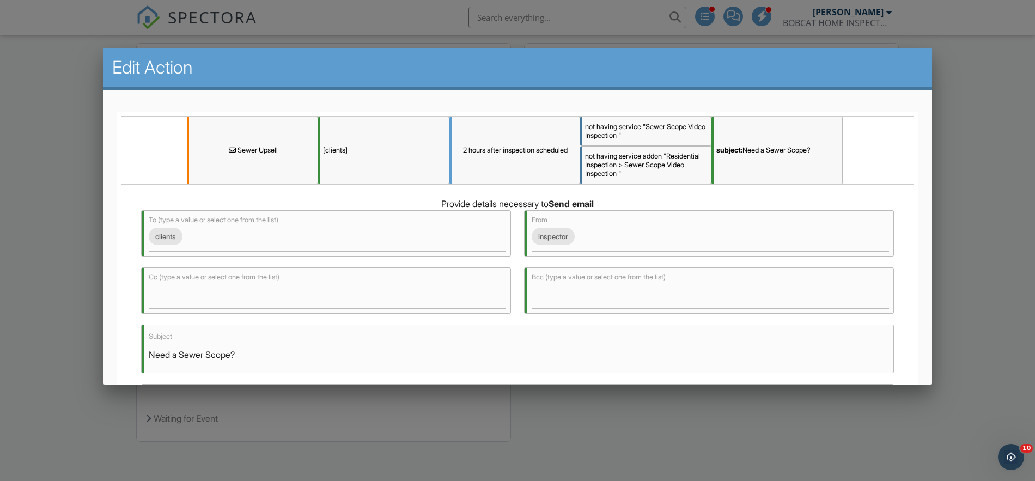
click at [1005, 197] on div at bounding box center [517, 247] width 1035 height 602
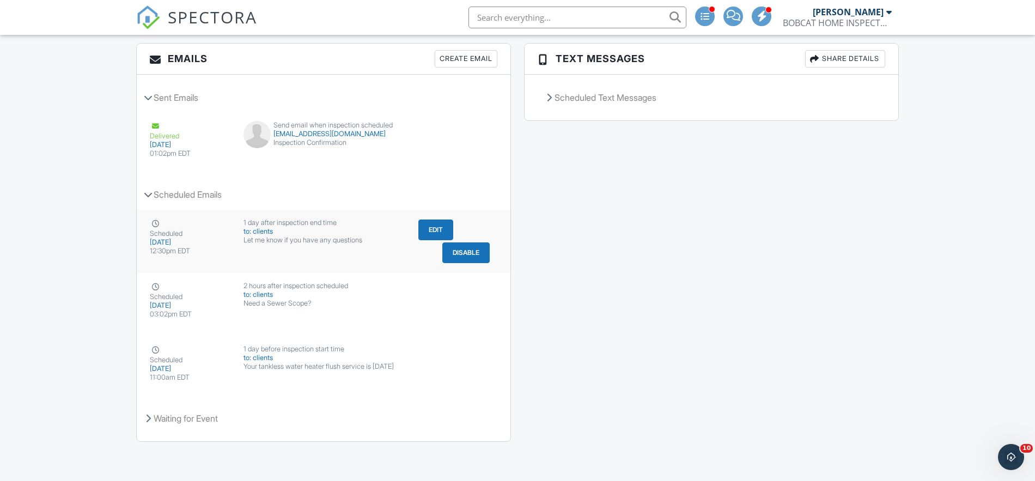
click at [422, 233] on button "Edit" at bounding box center [435, 230] width 35 height 21
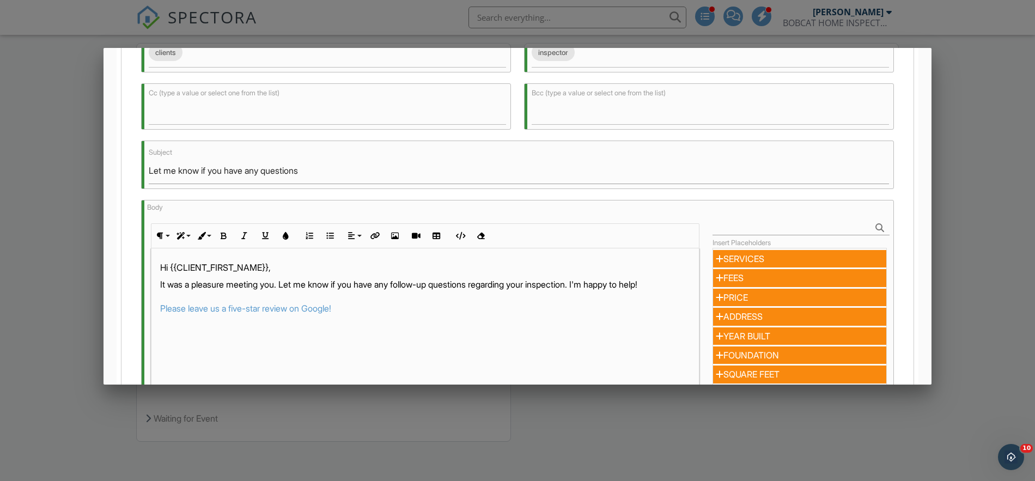
scroll to position [147, 0]
click at [592, 284] on p "It was a pleasure meeting you. Let me know if you have any follow-up questions …" at bounding box center [425, 295] width 530 height 37
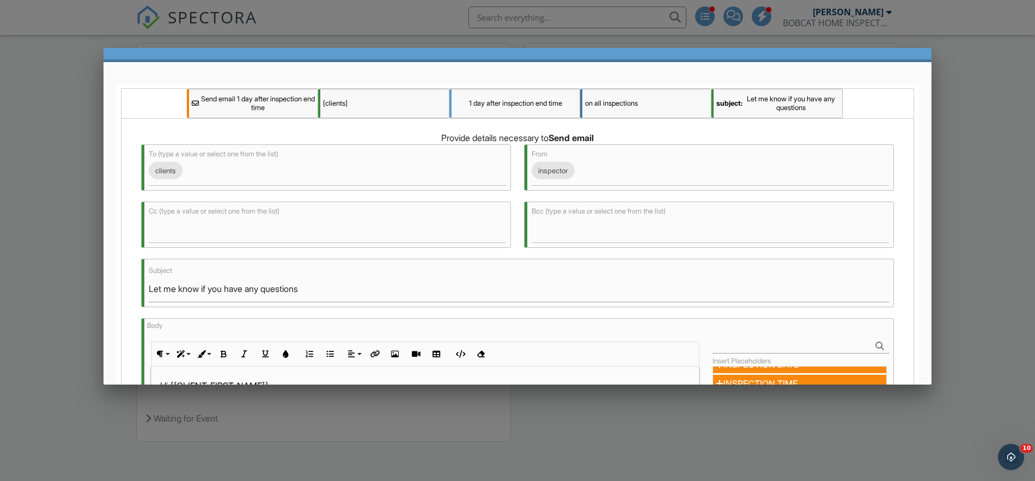
scroll to position [0, 0]
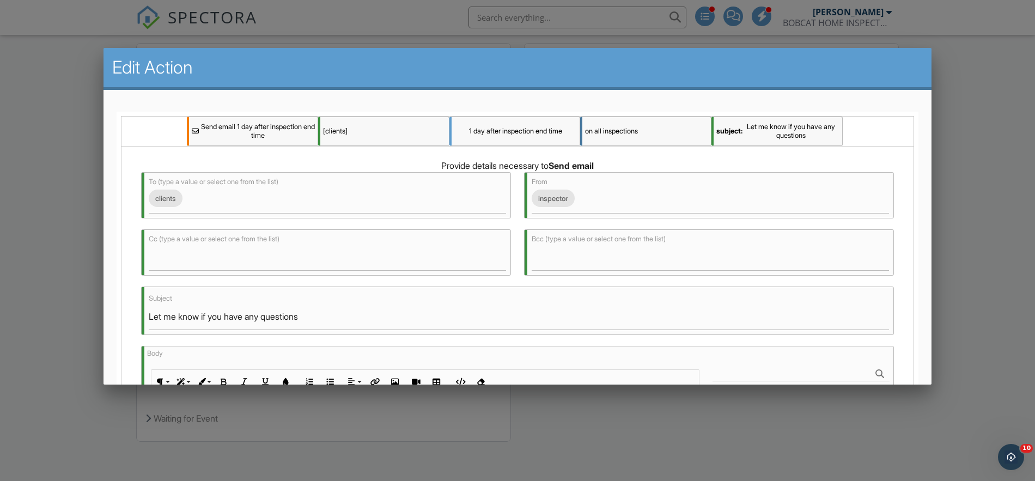
click at [930, 187] on div "Enabled Send email 1 day after inspection end time [clients] 1 day after inspec…" at bounding box center [518, 424] width 828 height 669
drag, startPoint x: 930, startPoint y: 198, endPoint x: 931, endPoint y: 230, distance: 31.6
click at [931, 230] on div "Enabled Send email 1 day after inspection end time [clients] 1 day after inspec…" at bounding box center [518, 424] width 828 height 669
click at [1000, 170] on div at bounding box center [517, 247] width 1035 height 602
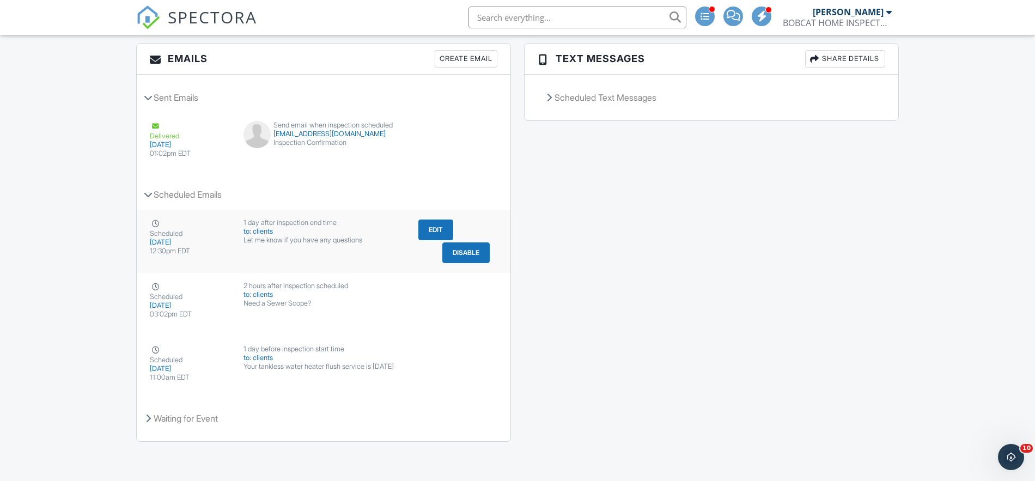
click at [430, 232] on button "Edit" at bounding box center [435, 230] width 35 height 21
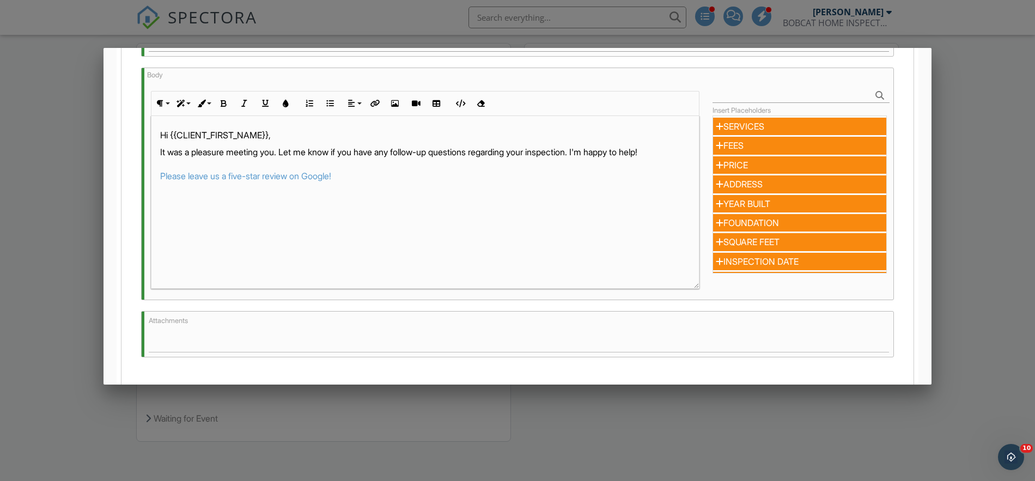
scroll to position [277, 0]
click at [593, 156] on p "It was a pleasure meeting you. Let me know if you have any follow-up questions …" at bounding box center [425, 166] width 530 height 37
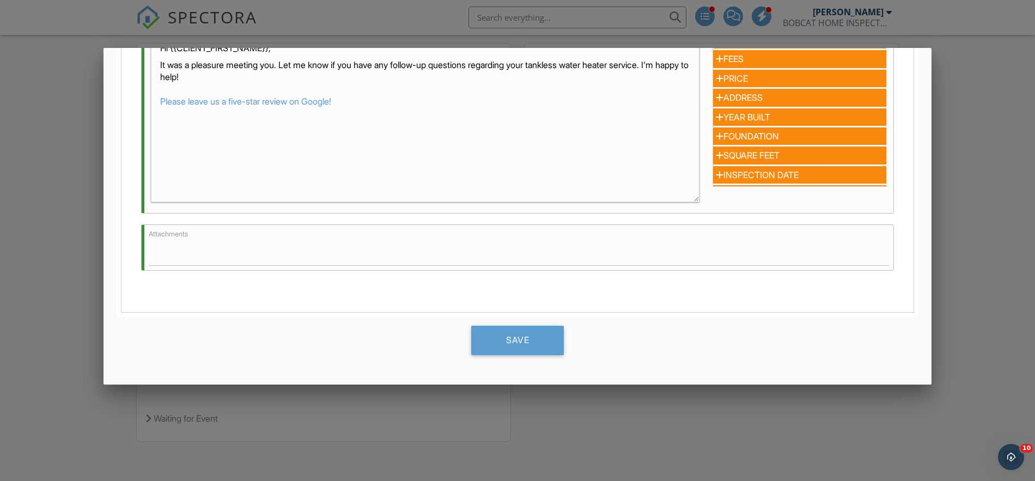
scroll to position [374, 0]
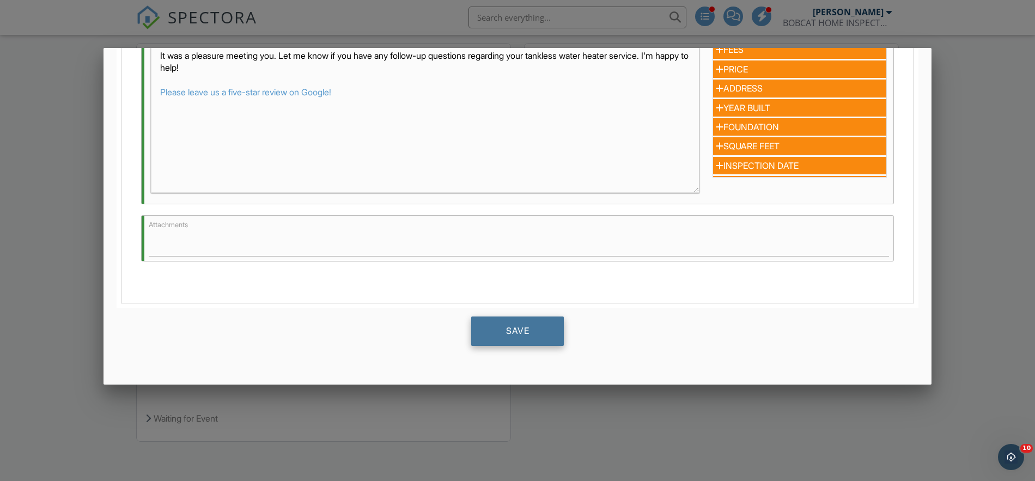
click at [520, 334] on div "Save" at bounding box center [517, 331] width 93 height 29
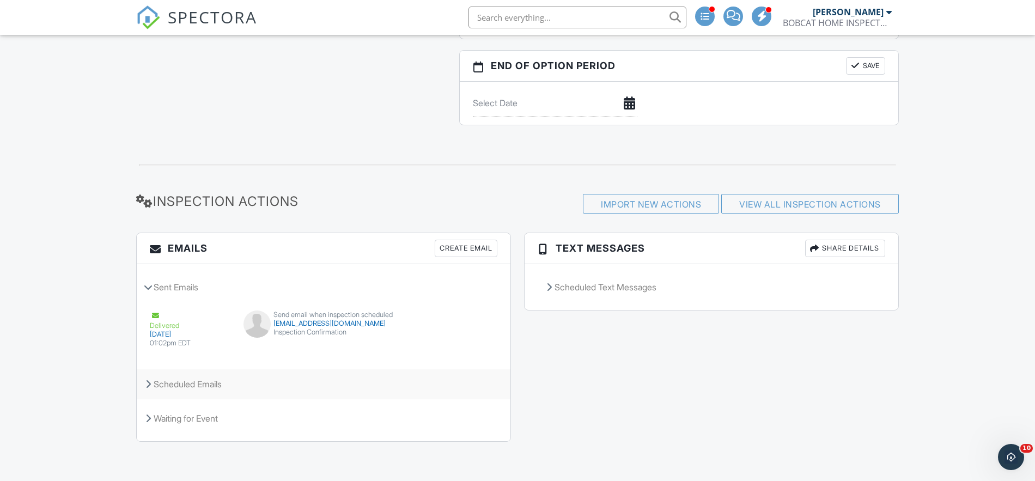
click at [198, 384] on div "Scheduled Emails" at bounding box center [324, 383] width 374 height 29
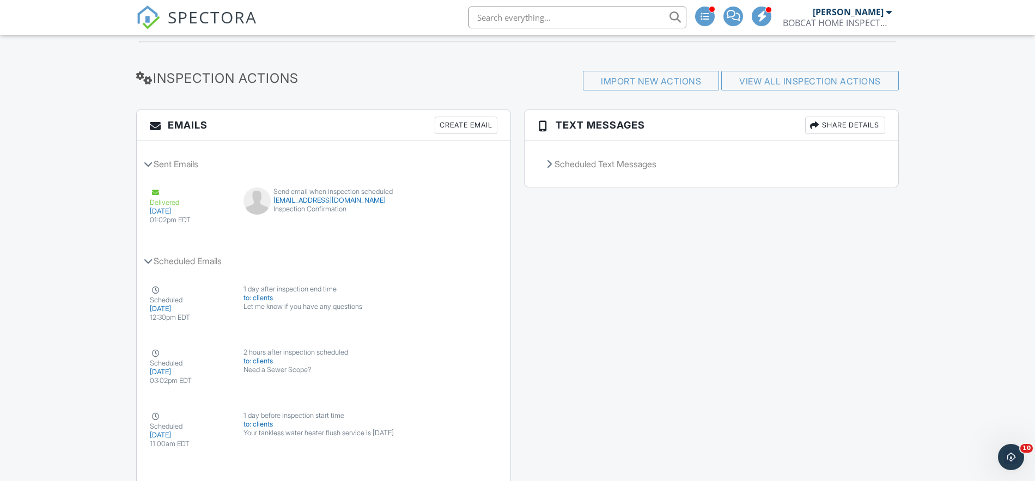
scroll to position [1235, 0]
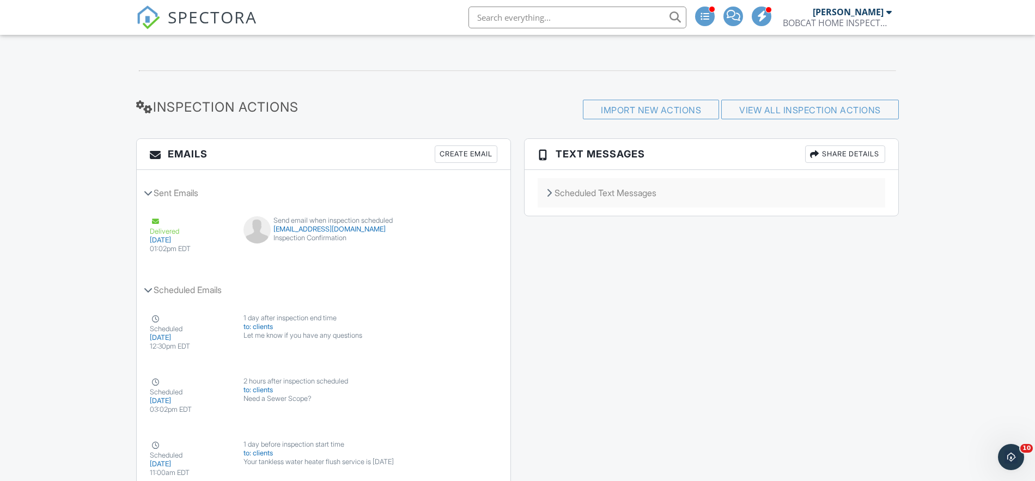
click at [568, 190] on div "Scheduled Text Messages" at bounding box center [712, 192] width 348 height 29
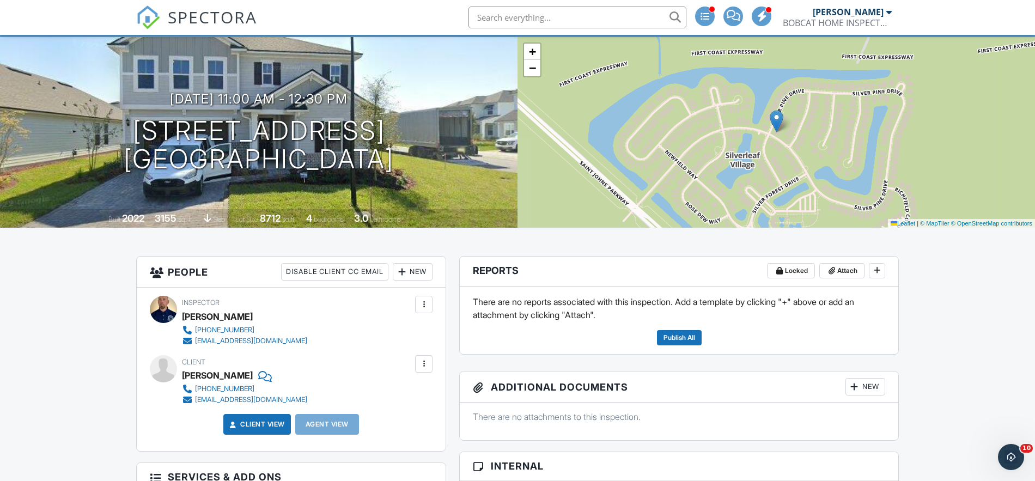
scroll to position [0, 0]
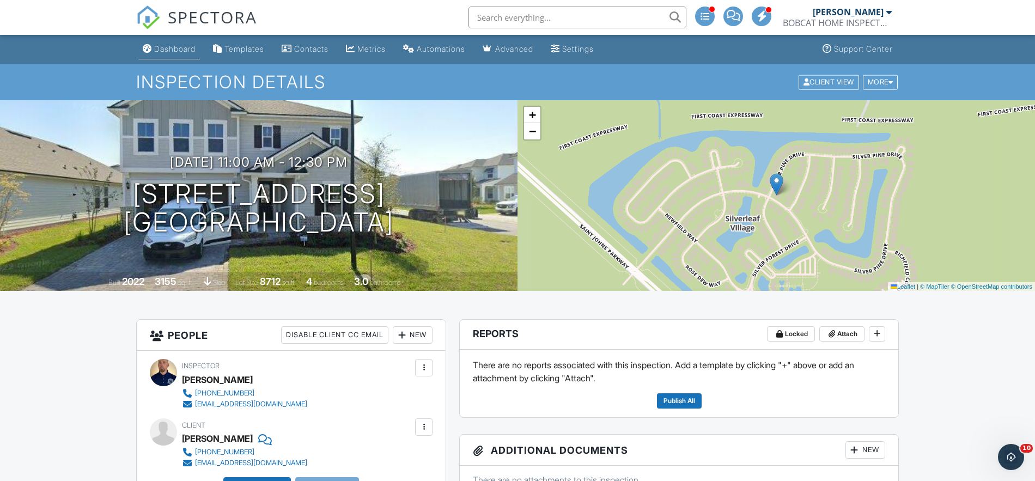
click at [180, 52] on div "Dashboard" at bounding box center [174, 48] width 41 height 9
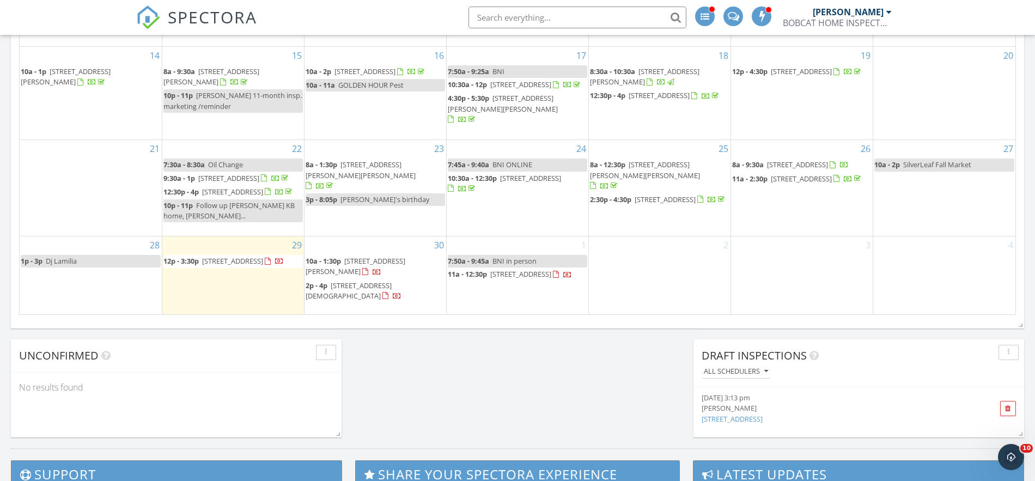
scroll to position [774, 0]
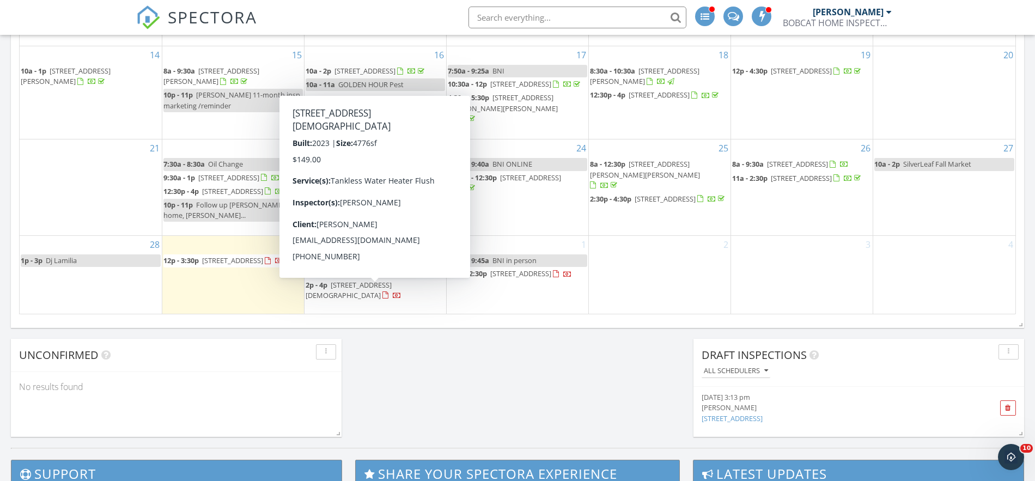
click at [341, 291] on span "[STREET_ADDRESS][DEMOGRAPHIC_DATA]" at bounding box center [349, 290] width 86 height 20
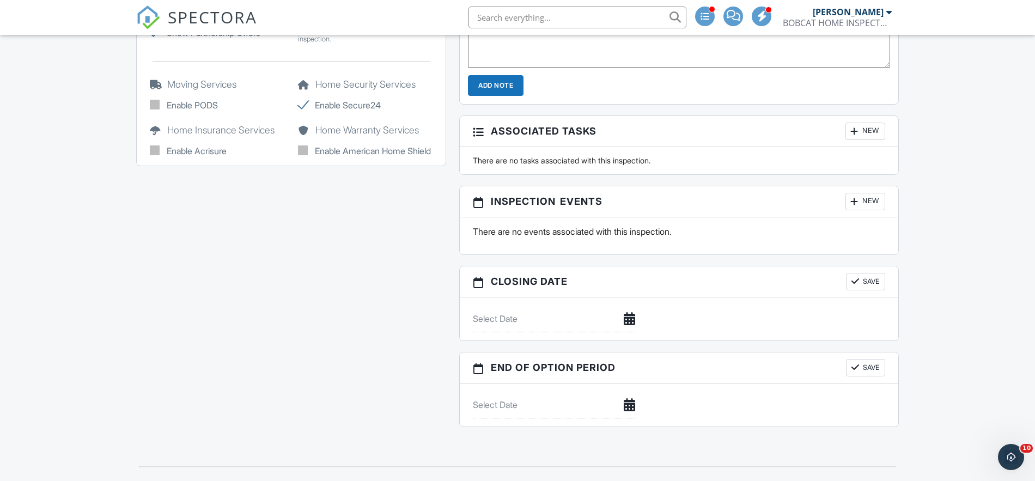
scroll to position [1204, 0]
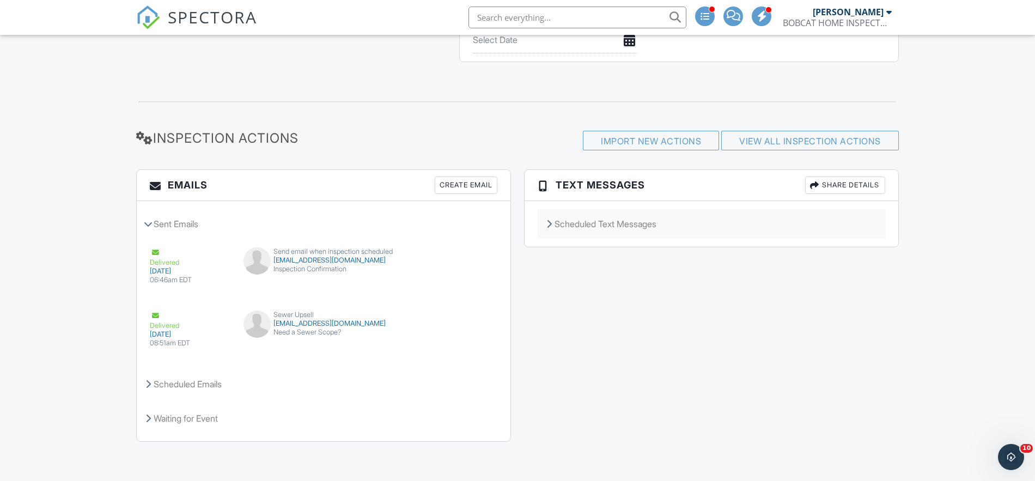
click at [581, 234] on div "Scheduled Text Messages" at bounding box center [712, 223] width 348 height 29
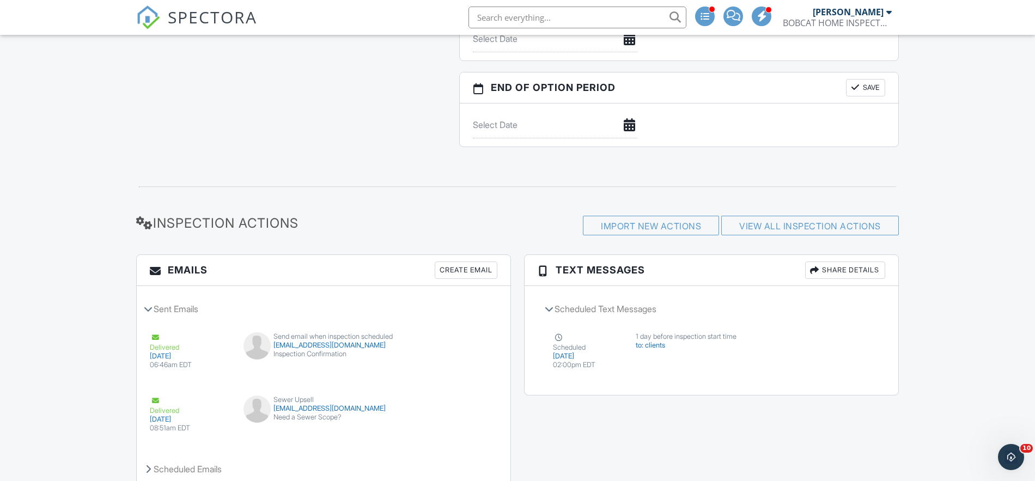
scroll to position [1135, 0]
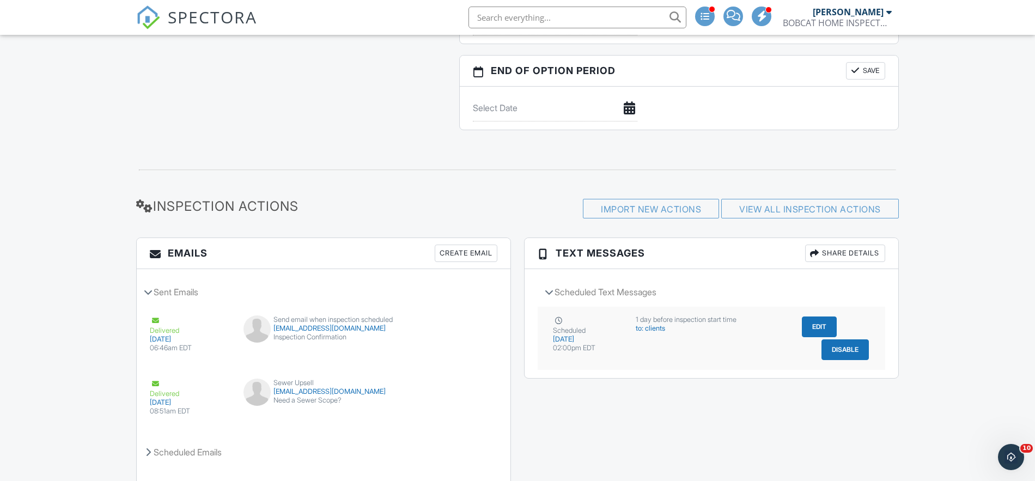
click at [824, 327] on button "Edit" at bounding box center [819, 327] width 35 height 21
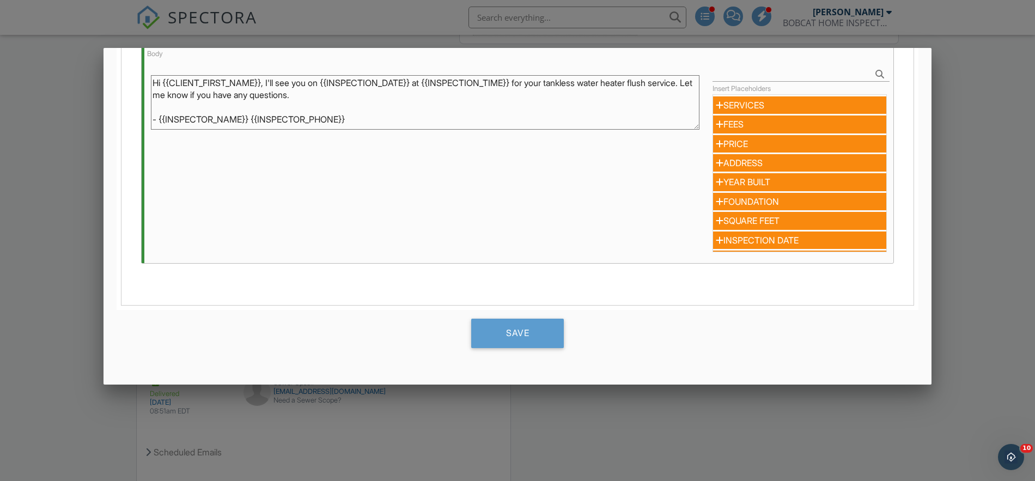
scroll to position [185, 0]
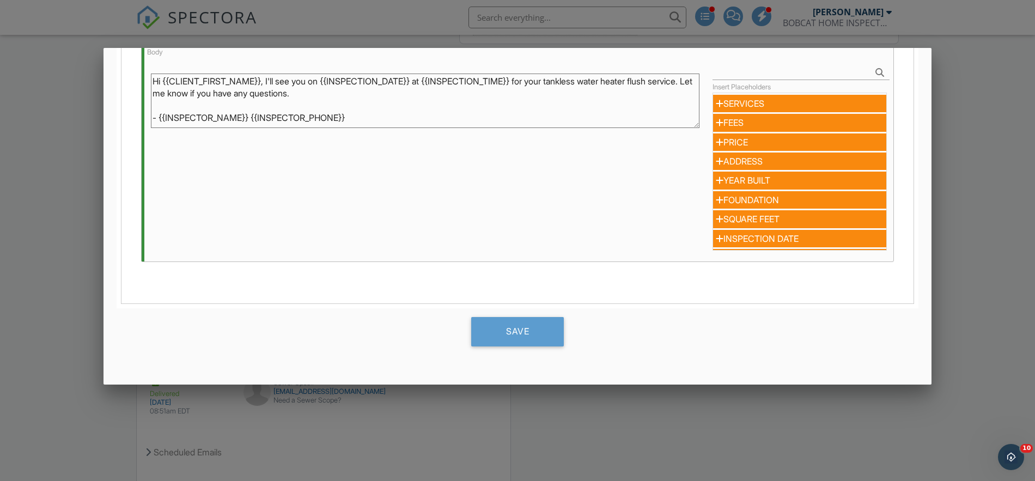
click at [980, 163] on div at bounding box center [517, 247] width 1035 height 602
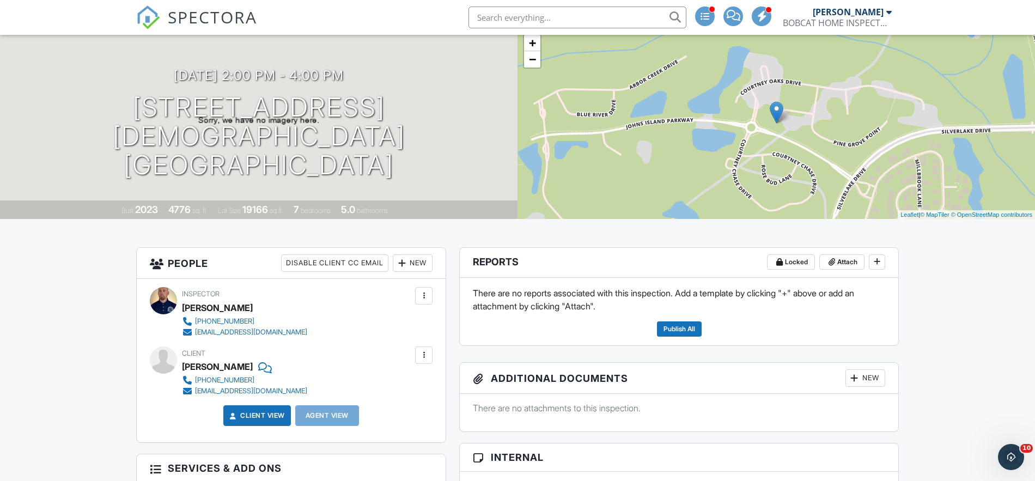
scroll to position [0, 0]
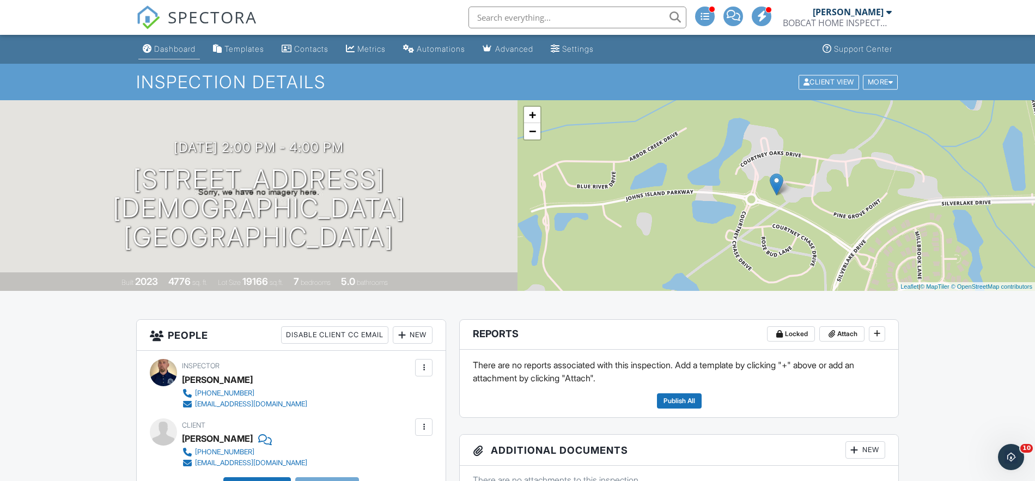
click at [174, 53] on div "Dashboard" at bounding box center [174, 48] width 41 height 9
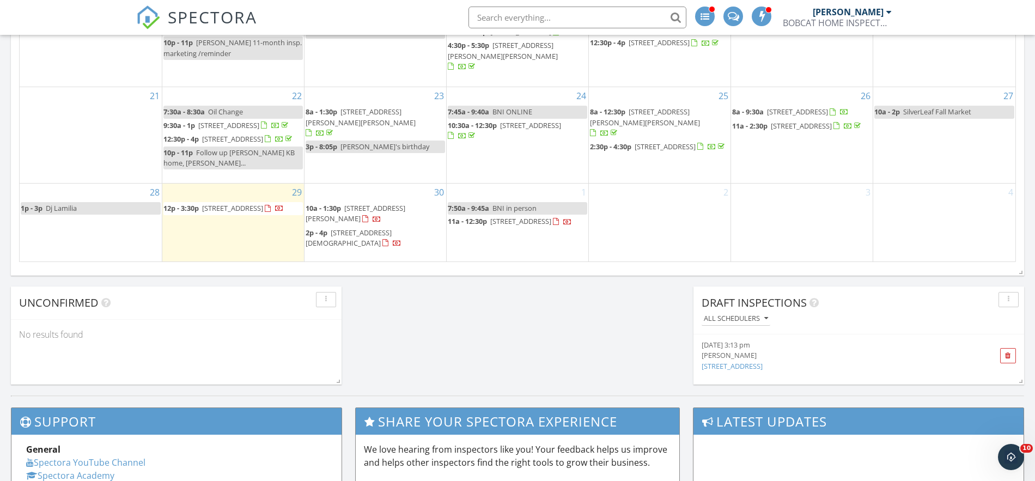
scroll to position [745, 0]
